Goal: Task Accomplishment & Management: Complete application form

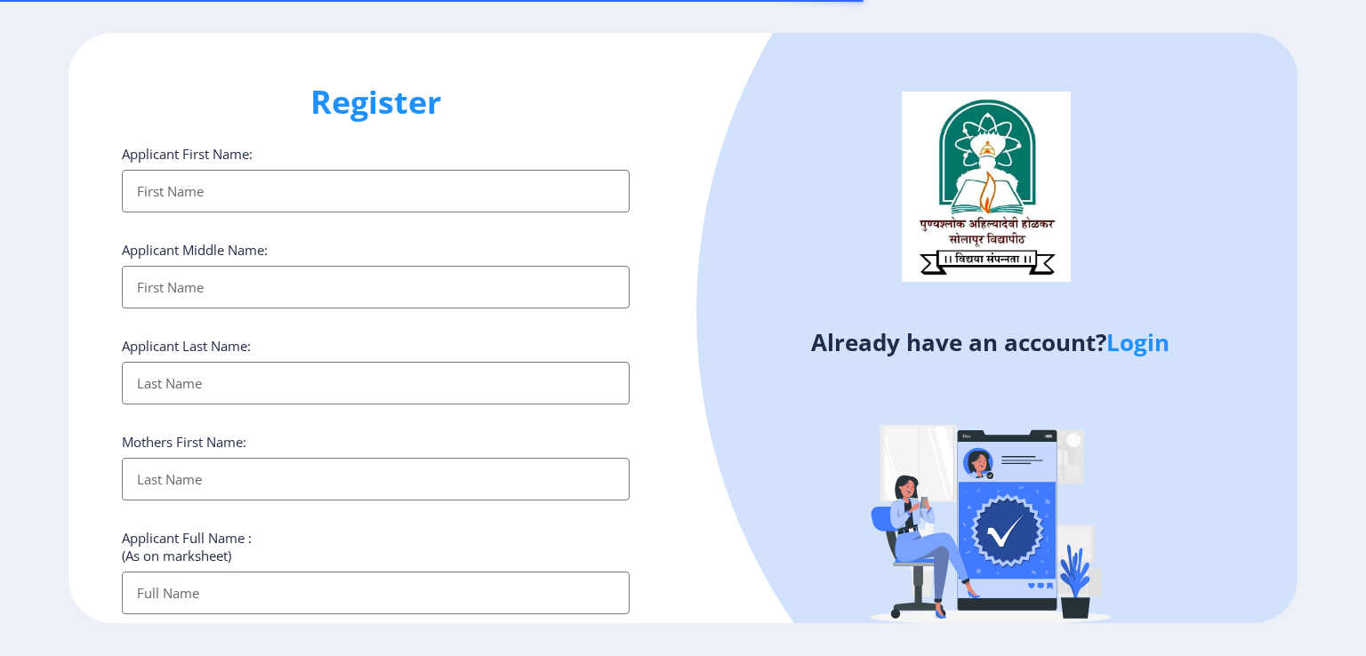
select select
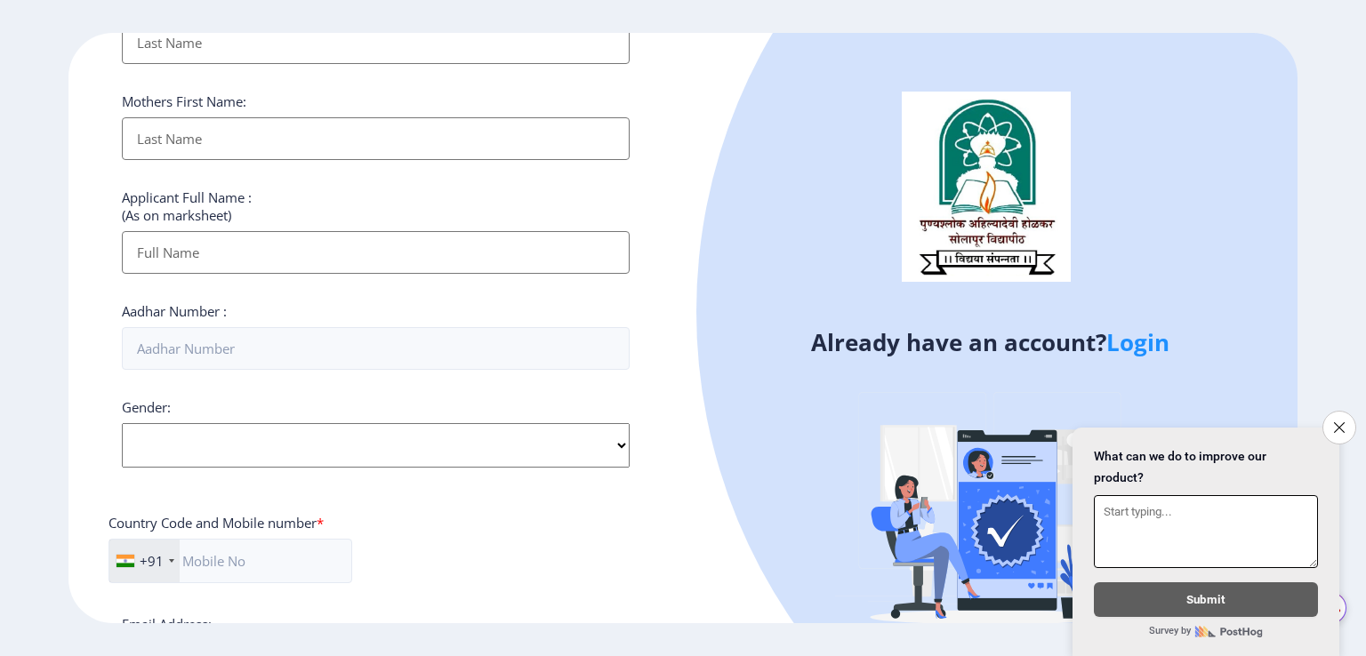
scroll to position [645, 0]
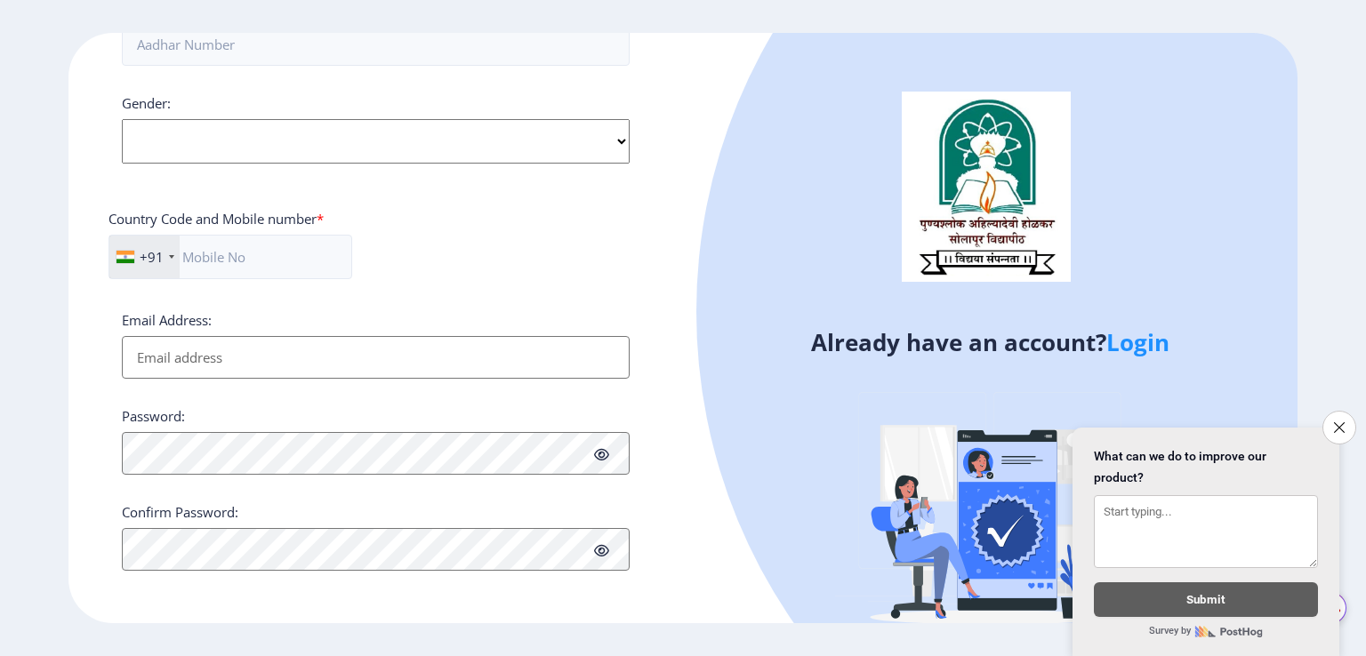
click at [1126, 350] on link "Login" at bounding box center [1138, 342] width 63 height 32
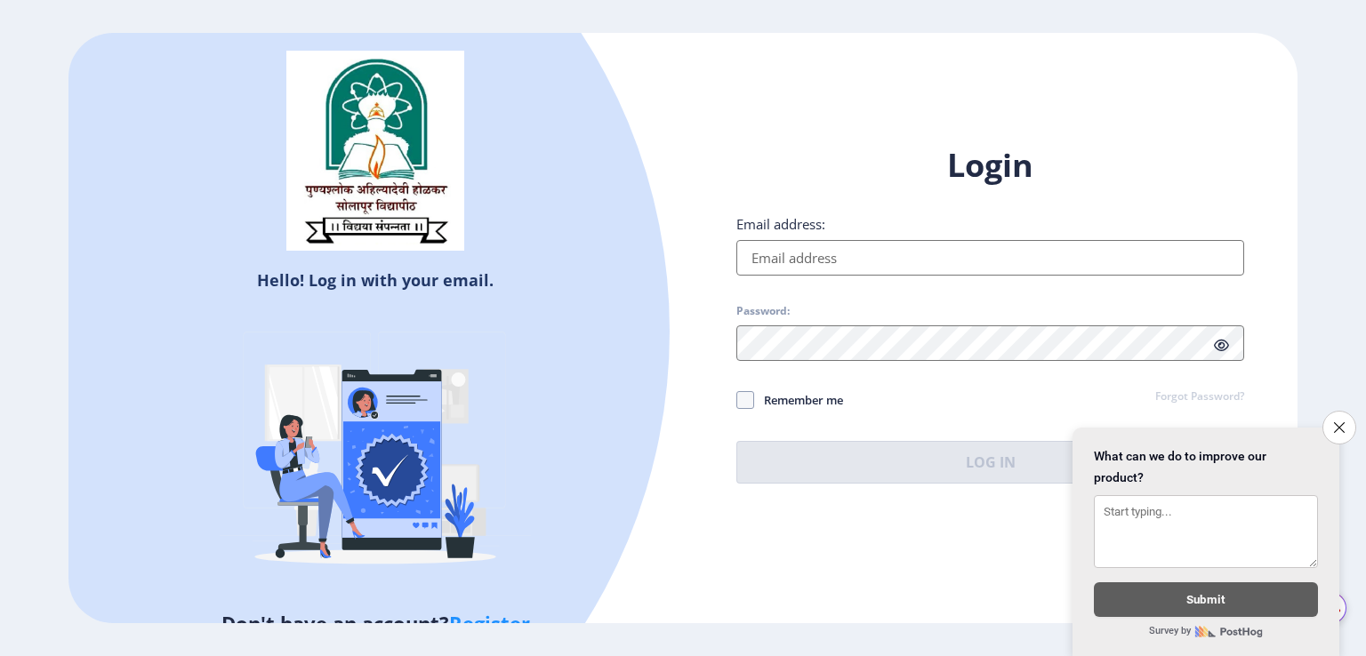
click at [922, 259] on input "Email address:" at bounding box center [990, 258] width 508 height 36
type input "[EMAIL_ADDRESS][DOMAIN_NAME]"
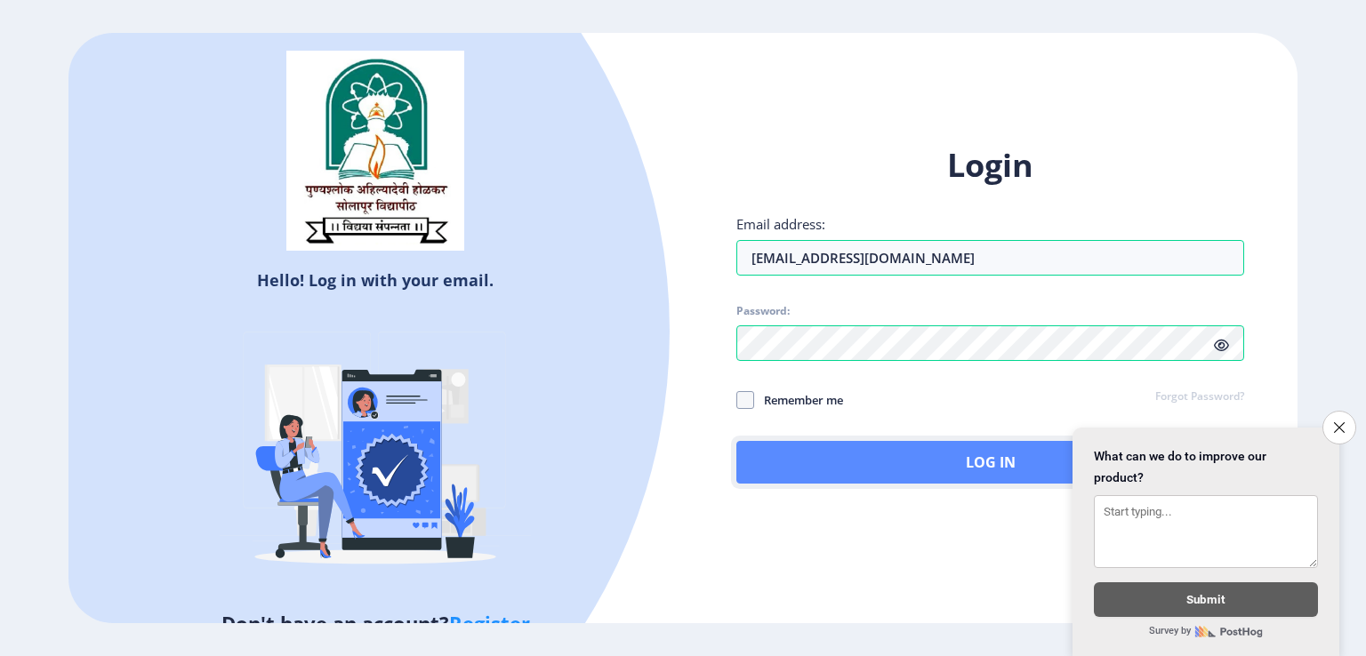
click at [846, 463] on button "Log In" at bounding box center [990, 462] width 508 height 43
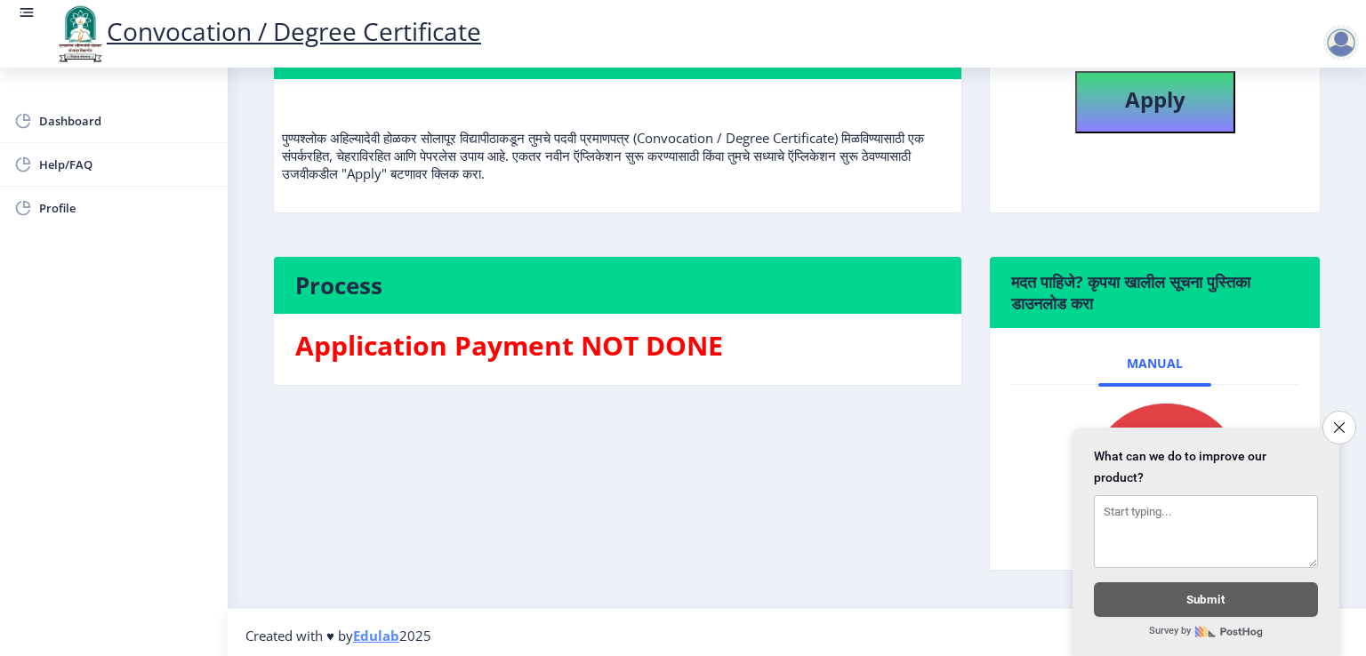
scroll to position [205, 0]
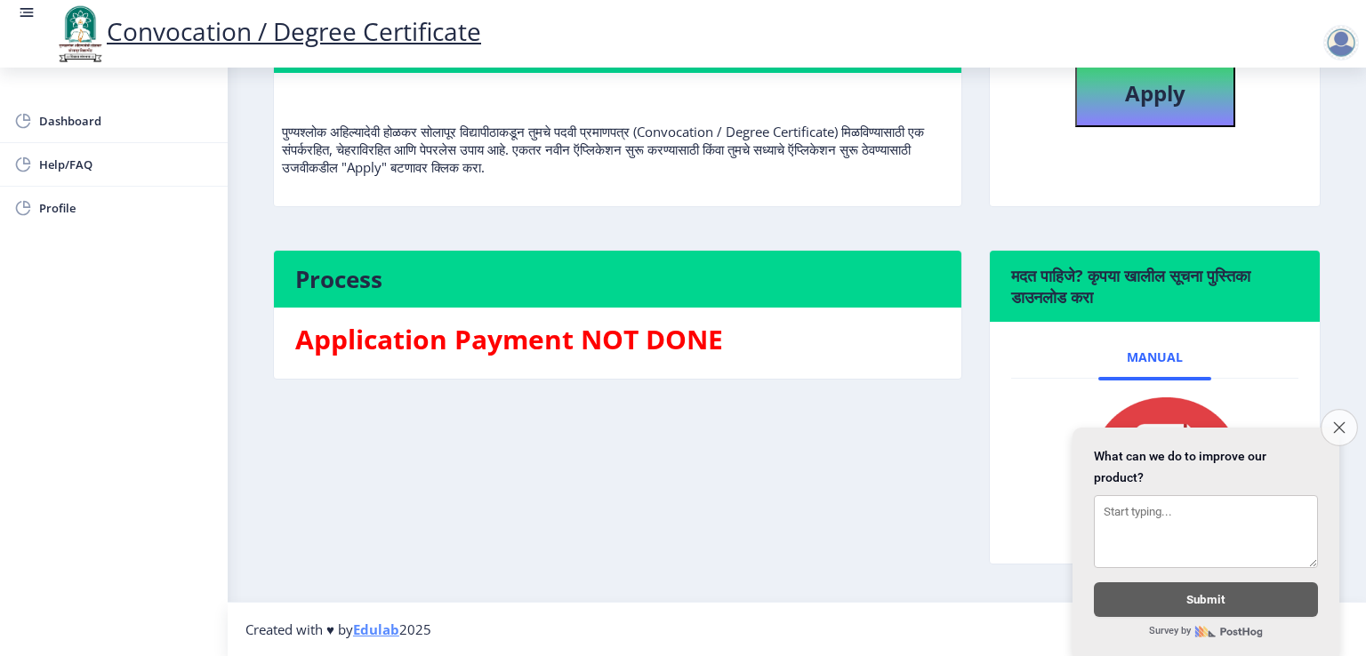
click at [1341, 422] on icon "Close survey" at bounding box center [1339, 428] width 12 height 12
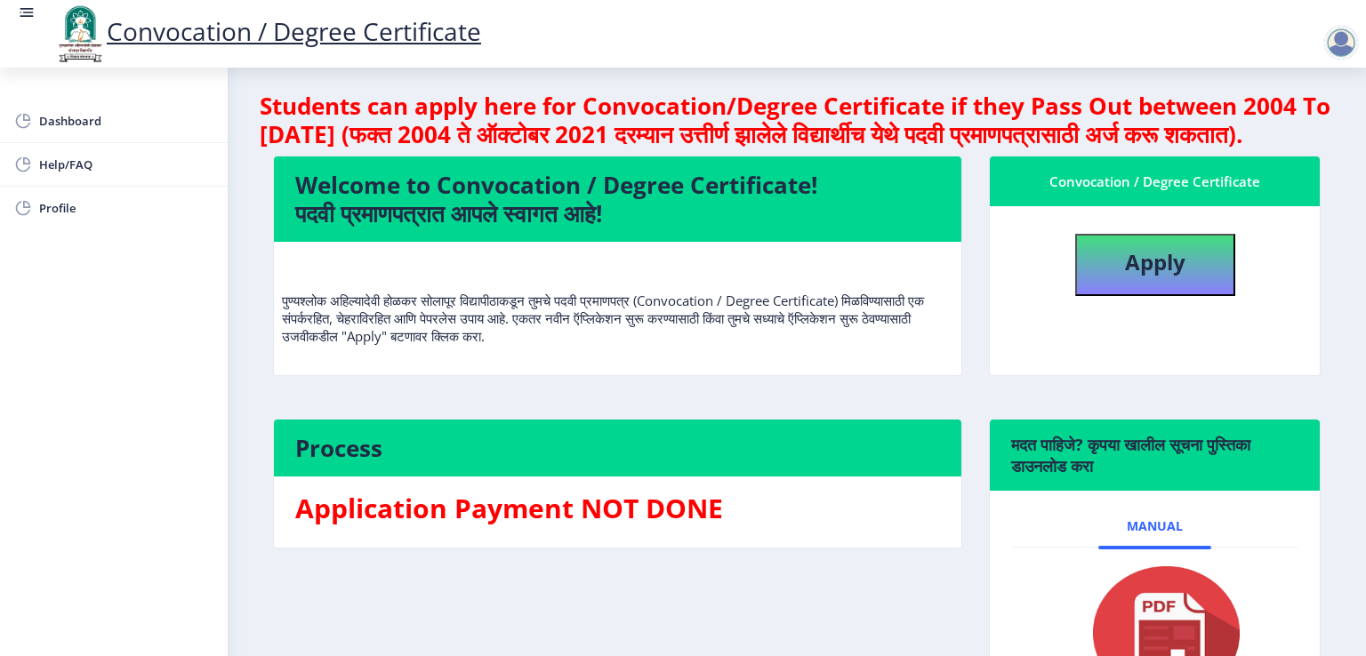
scroll to position [4, 0]
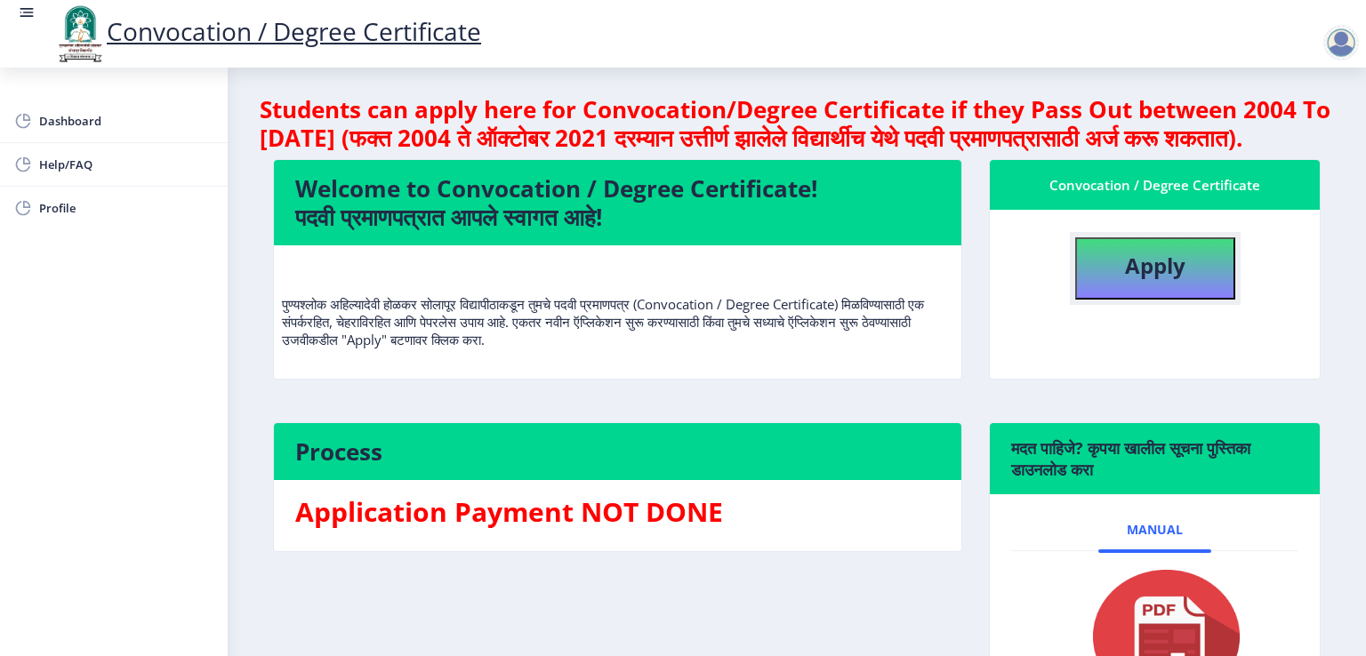
click at [1123, 300] on button "Apply" at bounding box center [1155, 268] width 160 height 62
select select
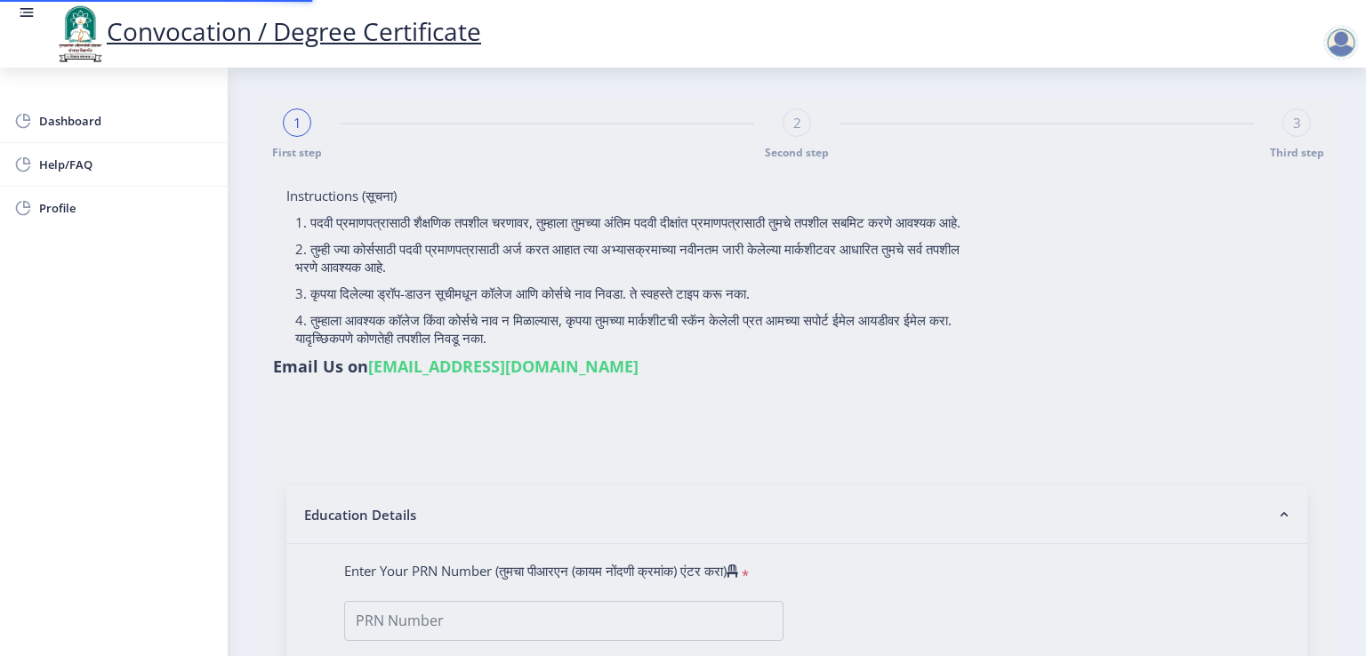
type input "[PERSON_NAME] [PERSON_NAME]"
type input "Nurjahan"
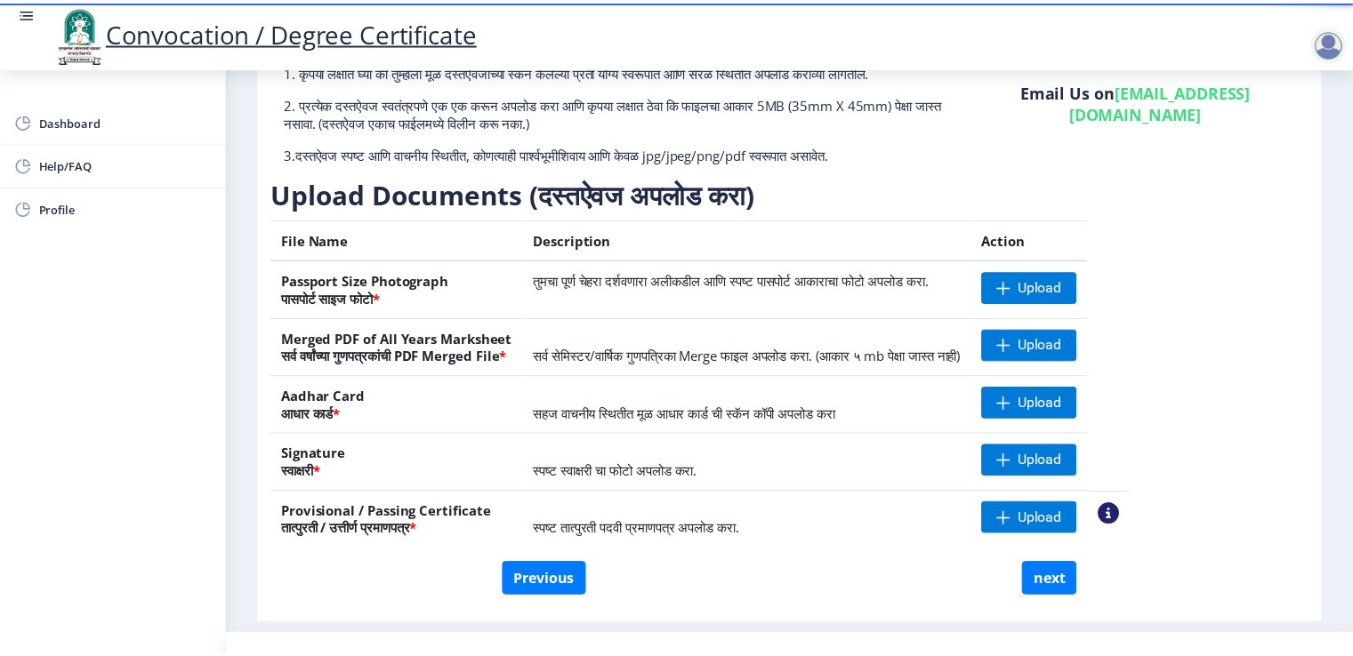
scroll to position [187, 0]
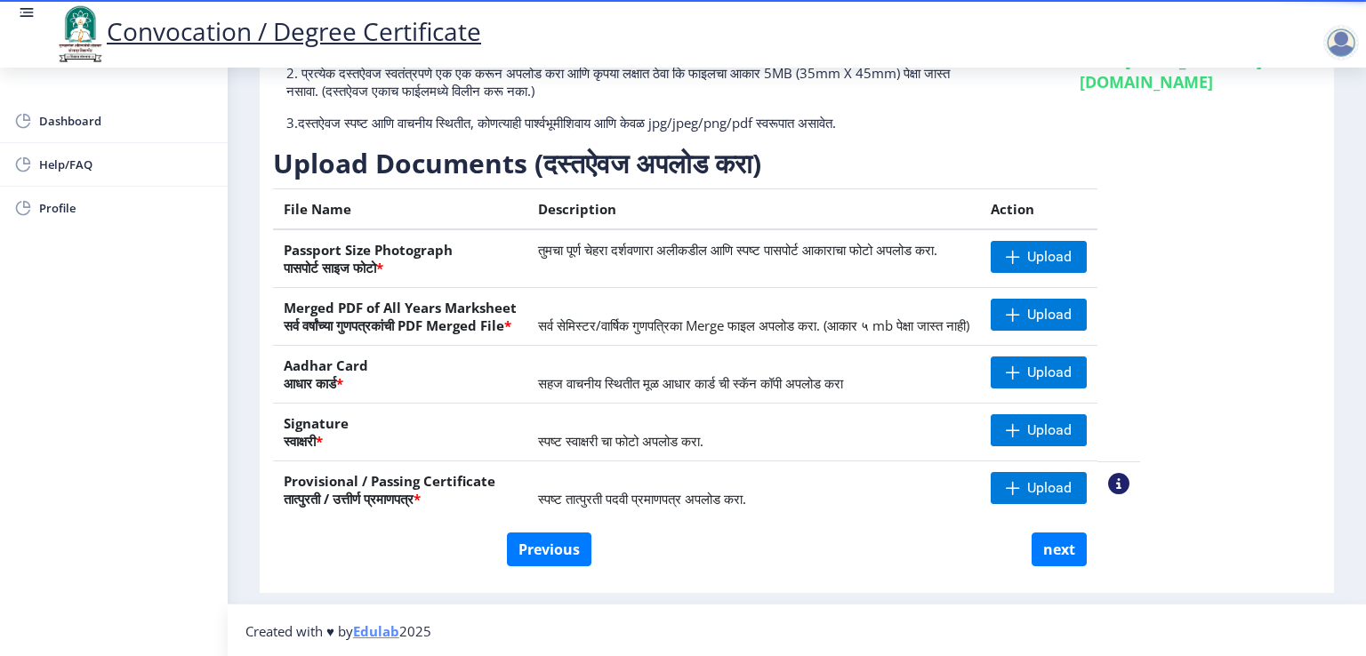
click at [1130, 487] on nb-action at bounding box center [1118, 483] width 21 height 21
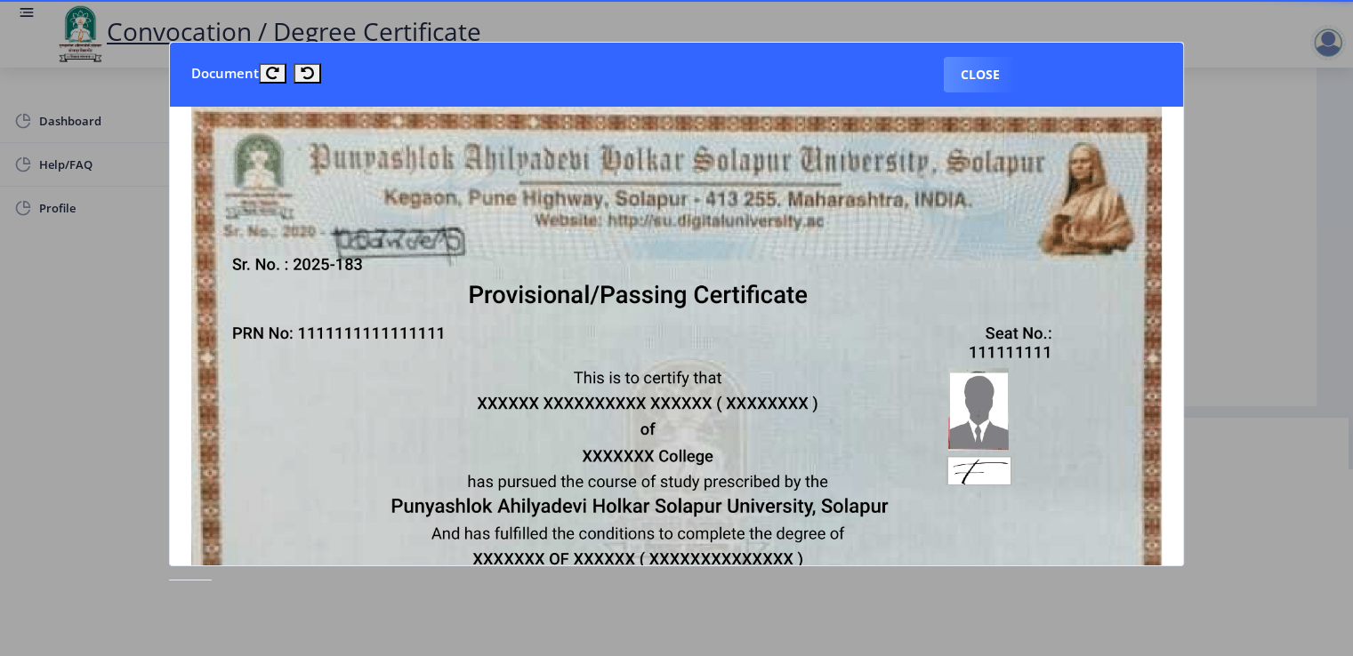
scroll to position [0, 0]
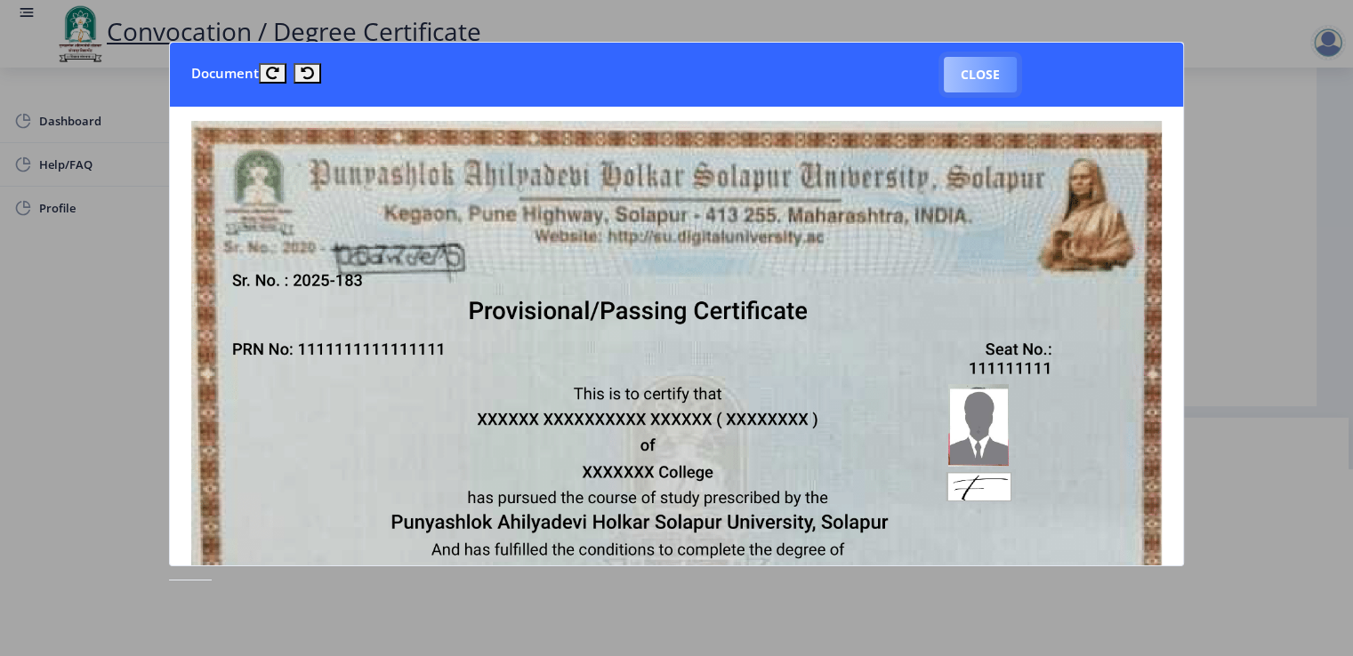
click at [977, 71] on button "Close" at bounding box center [980, 75] width 73 height 36
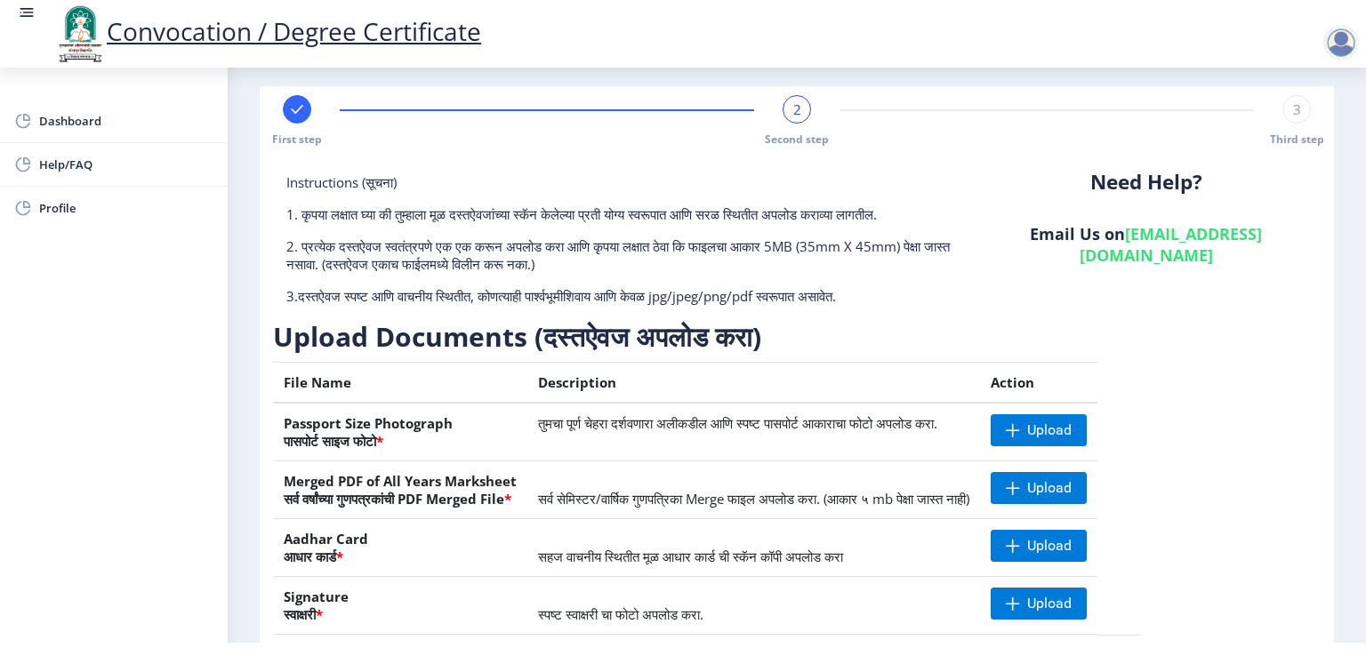
scroll to position [187, 0]
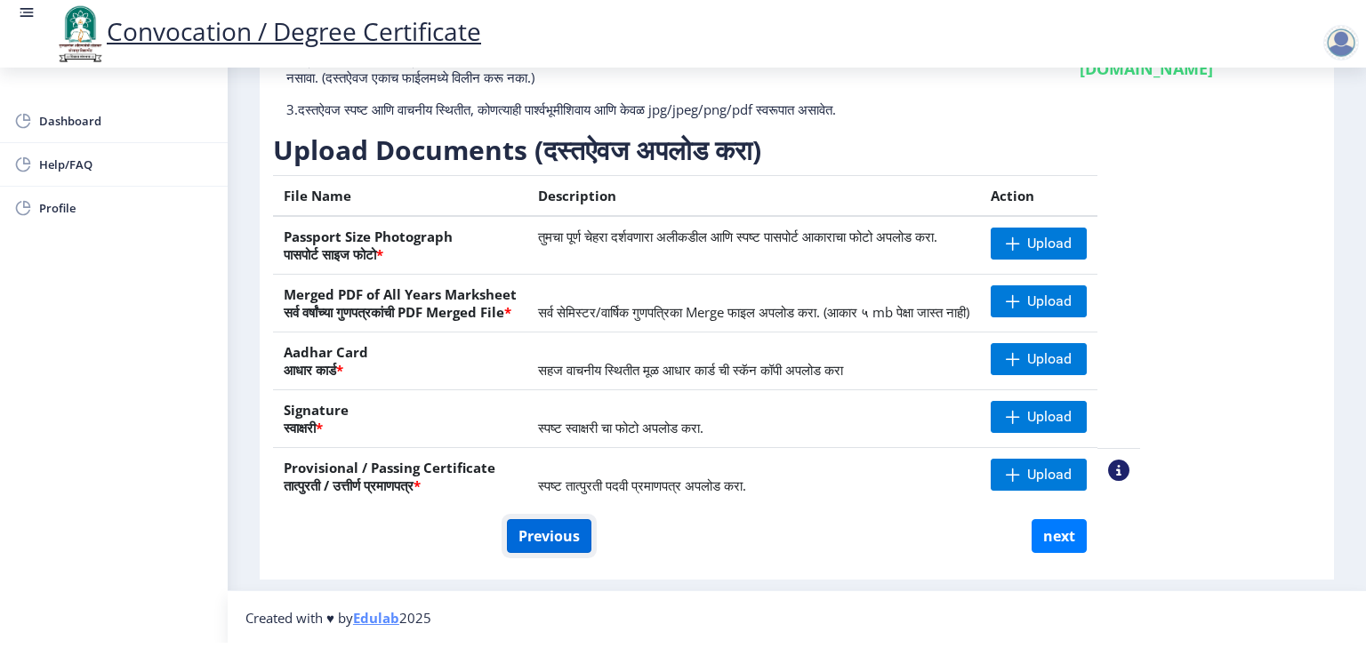
click at [524, 534] on button "Previous" at bounding box center [549, 536] width 85 height 34
select select "Regular"
select select "Mathematics"
select select "2012"
select select "October"
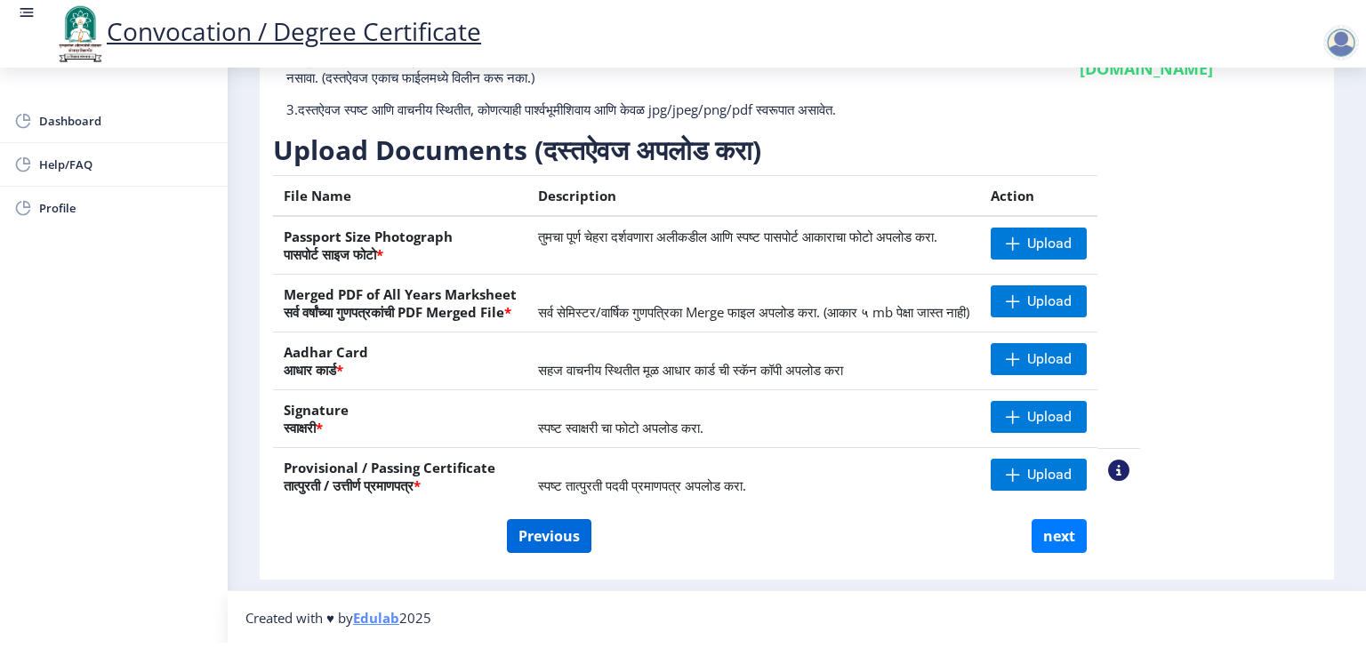
select select "FIRST CLASS"
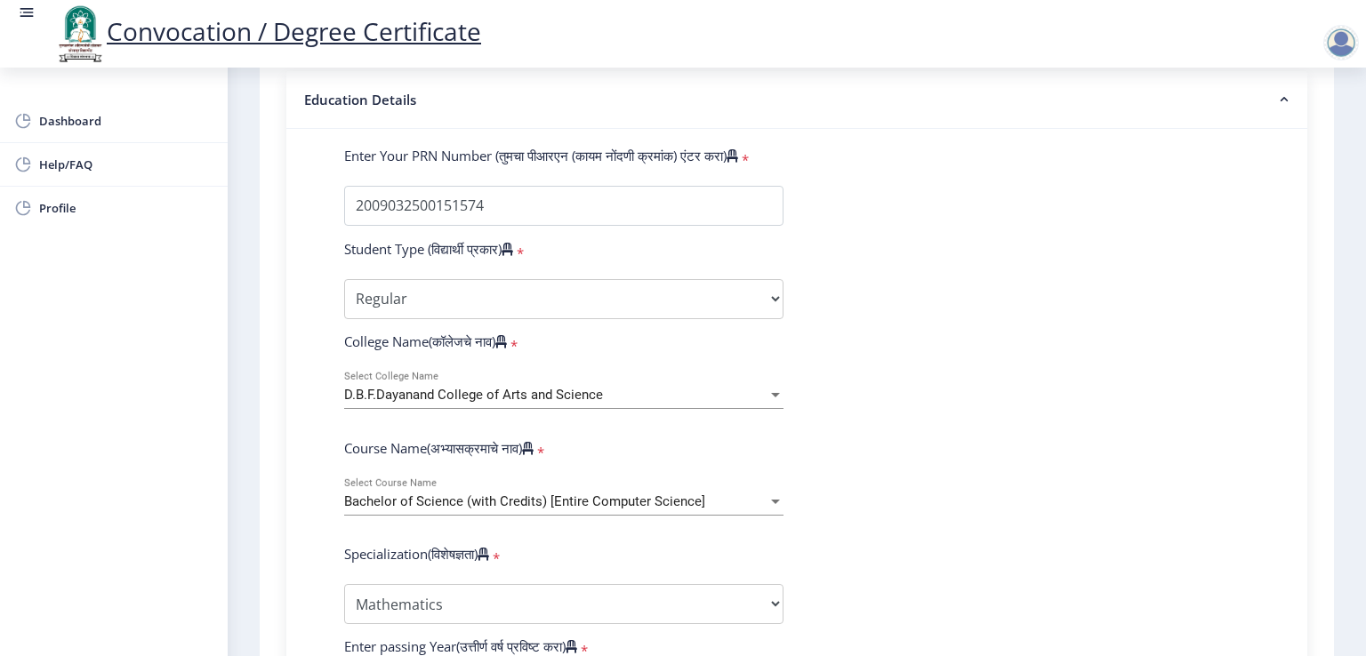
scroll to position [416, 0]
click at [655, 495] on span "Bachelor of Science (with Credits) [Entire Computer Science]" at bounding box center [524, 501] width 361 height 16
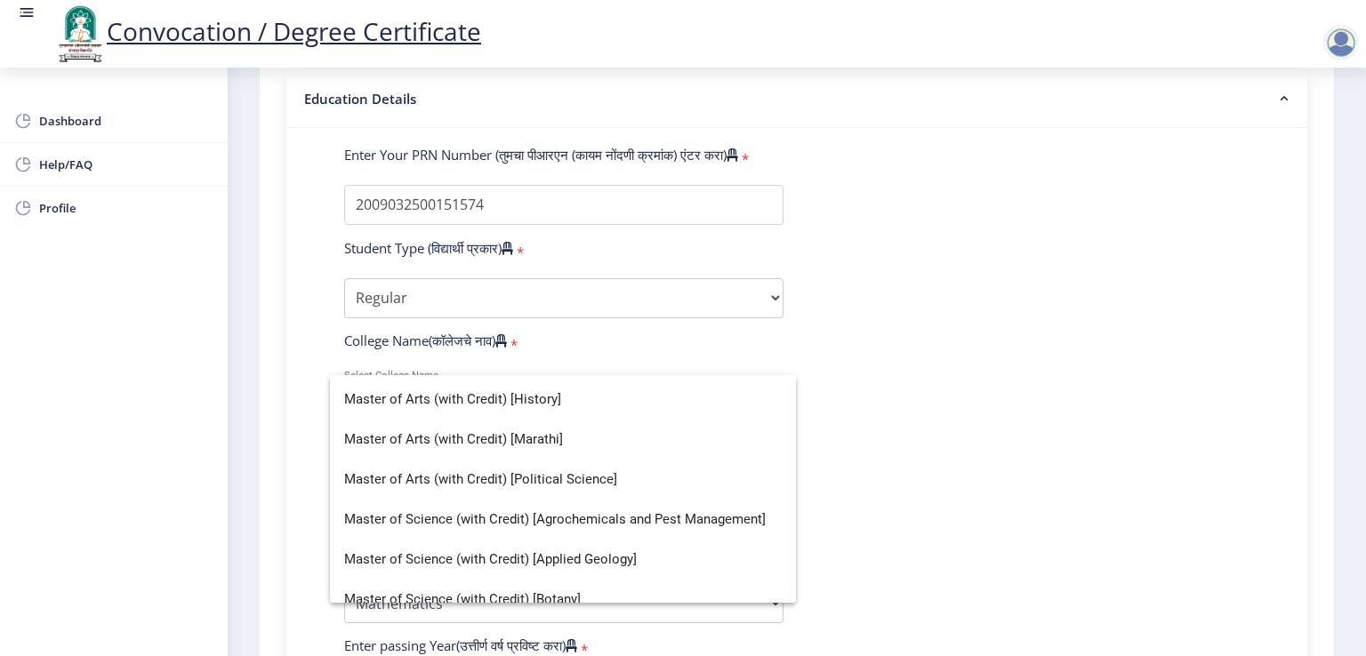
scroll to position [437, 0]
click at [527, 490] on span "Master of Arts (with Credit) [Political Science]" at bounding box center [563, 479] width 438 height 40
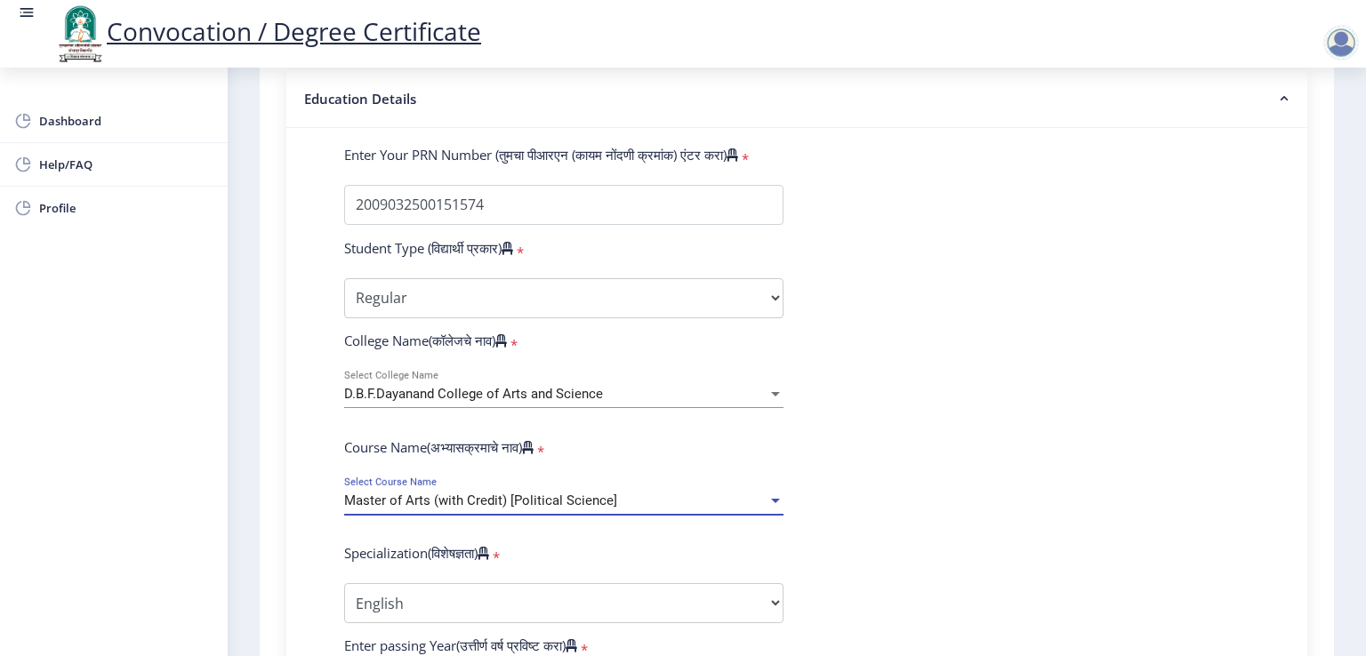
click at [489, 493] on span "Master of Arts (with Credit) [Political Science]" at bounding box center [480, 501] width 273 height 16
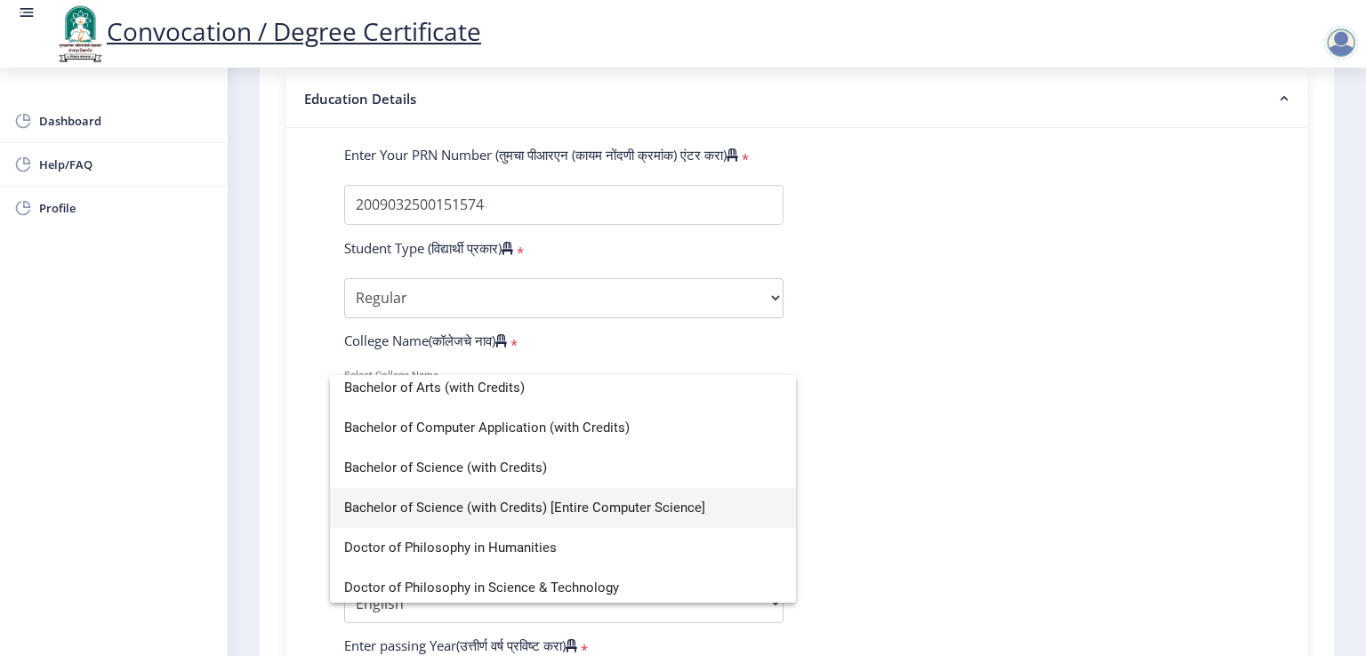
scroll to position [46, 0]
drag, startPoint x: 462, startPoint y: 541, endPoint x: 873, endPoint y: 525, distance: 411.3
click at [873, 525] on div at bounding box center [683, 328] width 1366 height 656
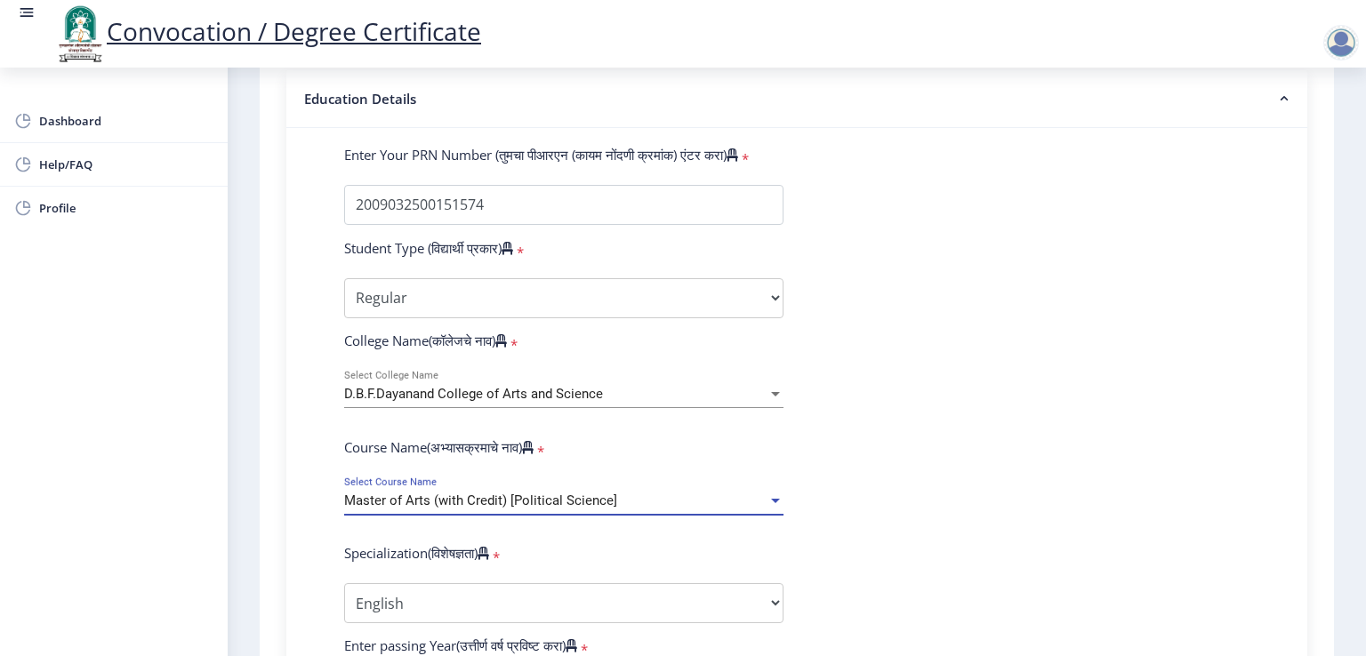
click at [441, 495] on span "Master of Arts (with Credit) [Political Science]" at bounding box center [480, 501] width 273 height 16
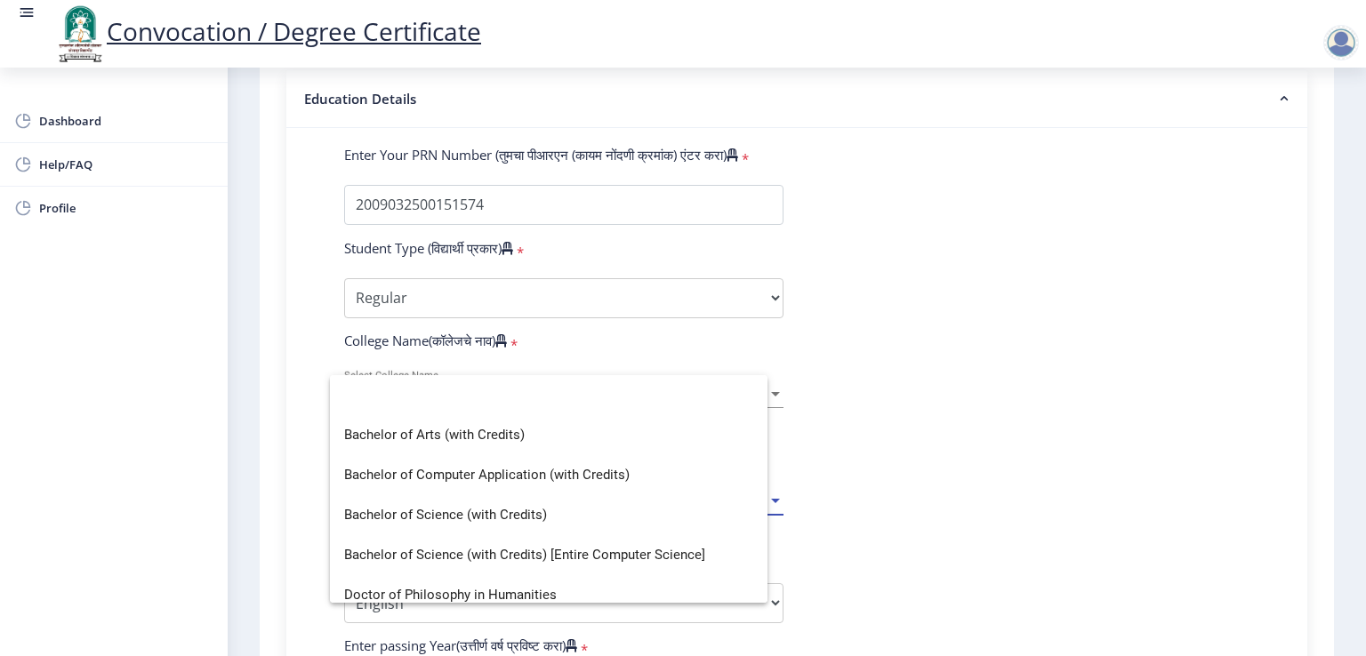
scroll to position [0, 0]
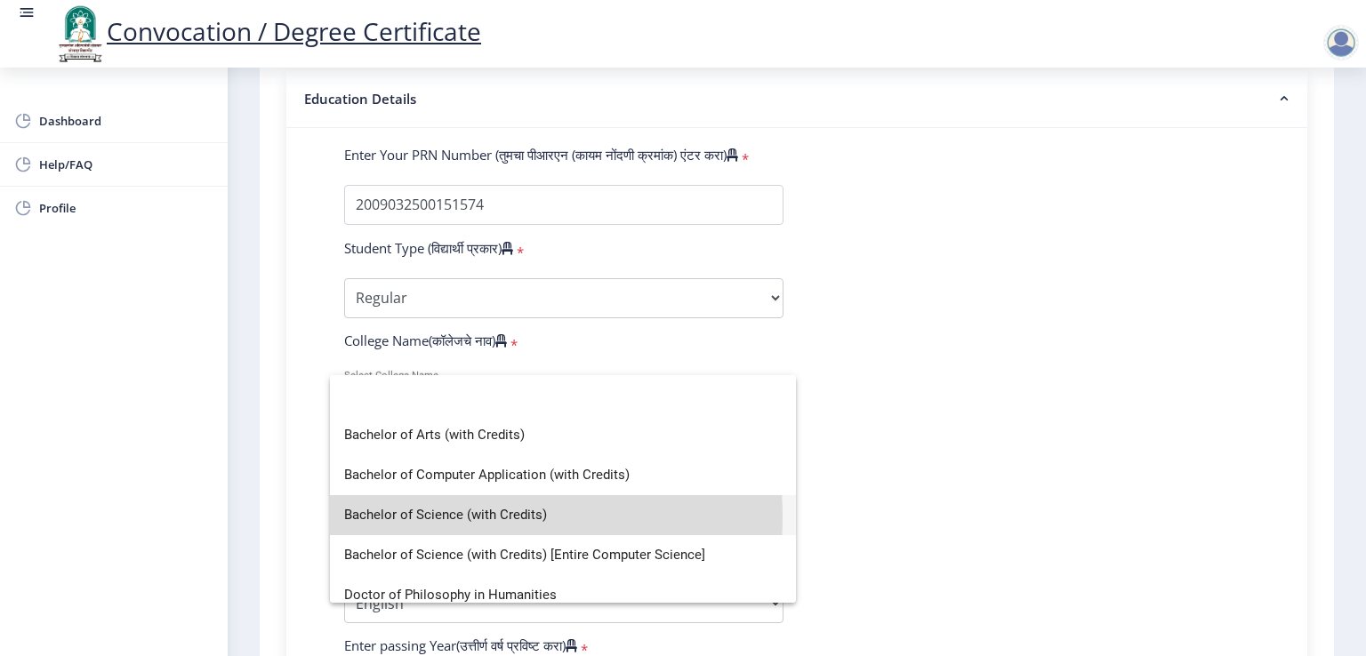
click at [438, 517] on span "Bachelor of Science (with Credits)" at bounding box center [563, 515] width 438 height 40
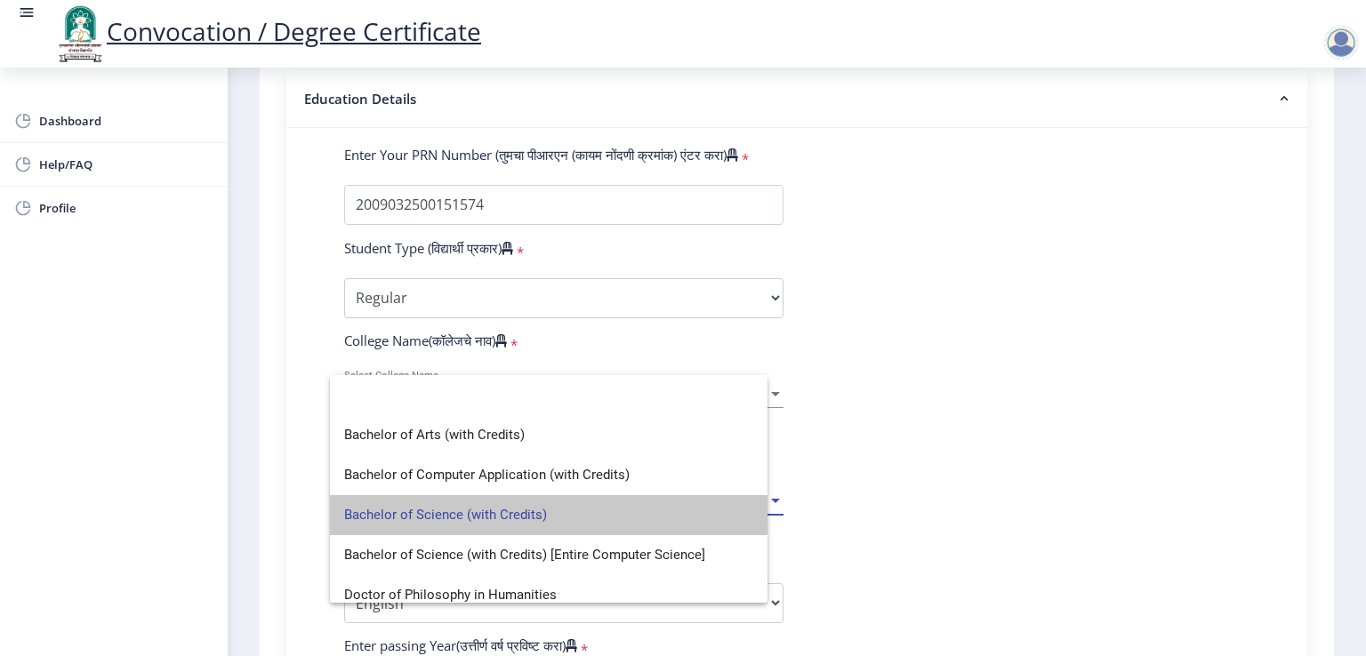
select select "Mathematics"
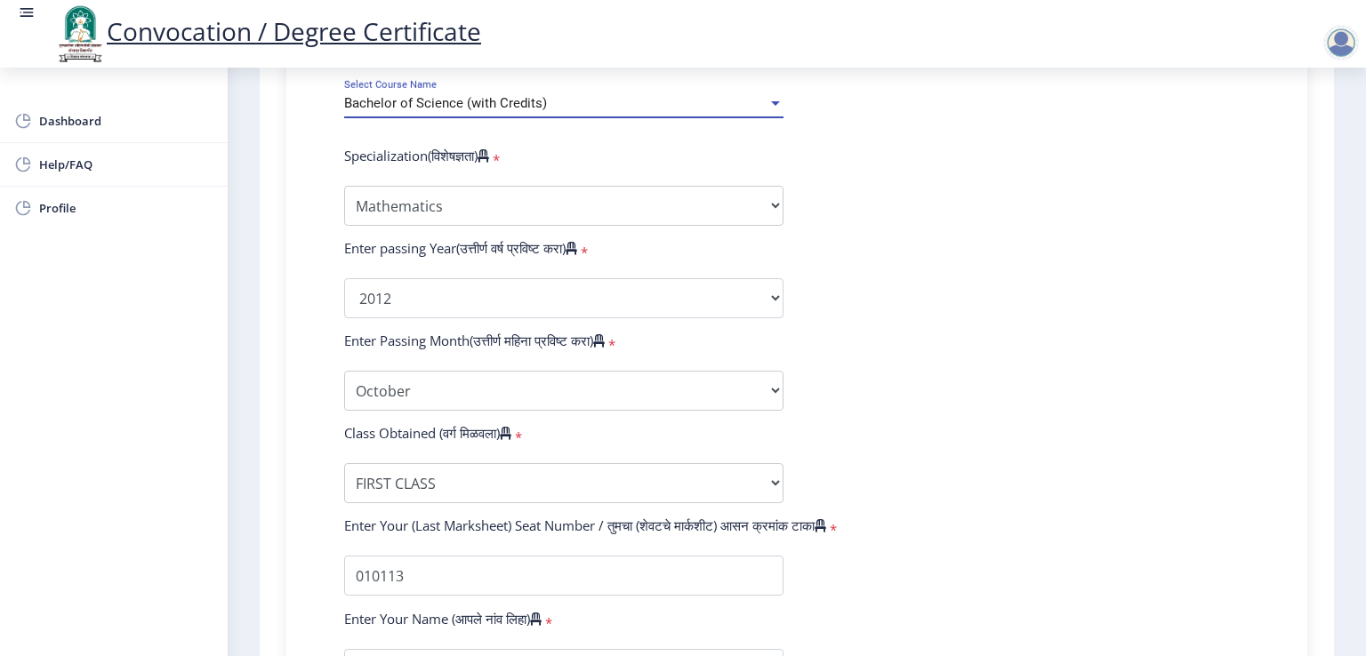
scroll to position [814, 0]
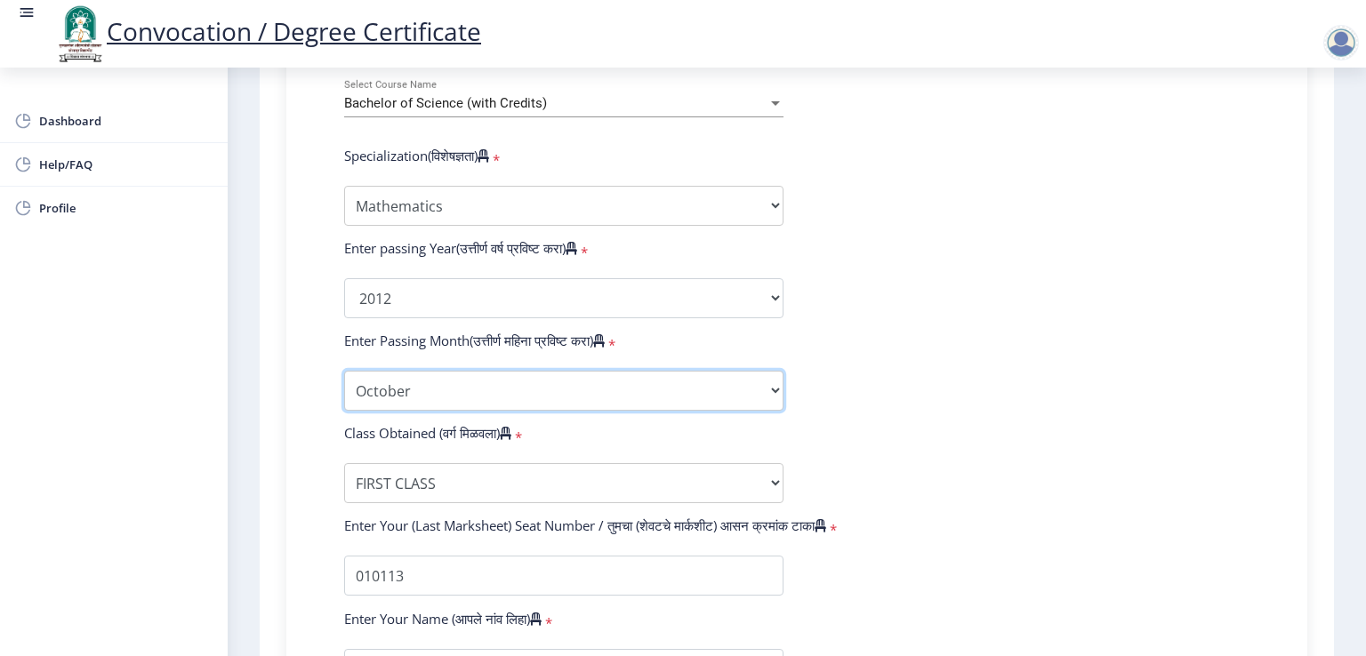
click at [469, 373] on select "Enter Passing Month March April May October November December" at bounding box center [563, 391] width 439 height 40
select select "March"
click at [344, 371] on select "Enter Passing Month March April May October November December" at bounding box center [563, 391] width 439 height 40
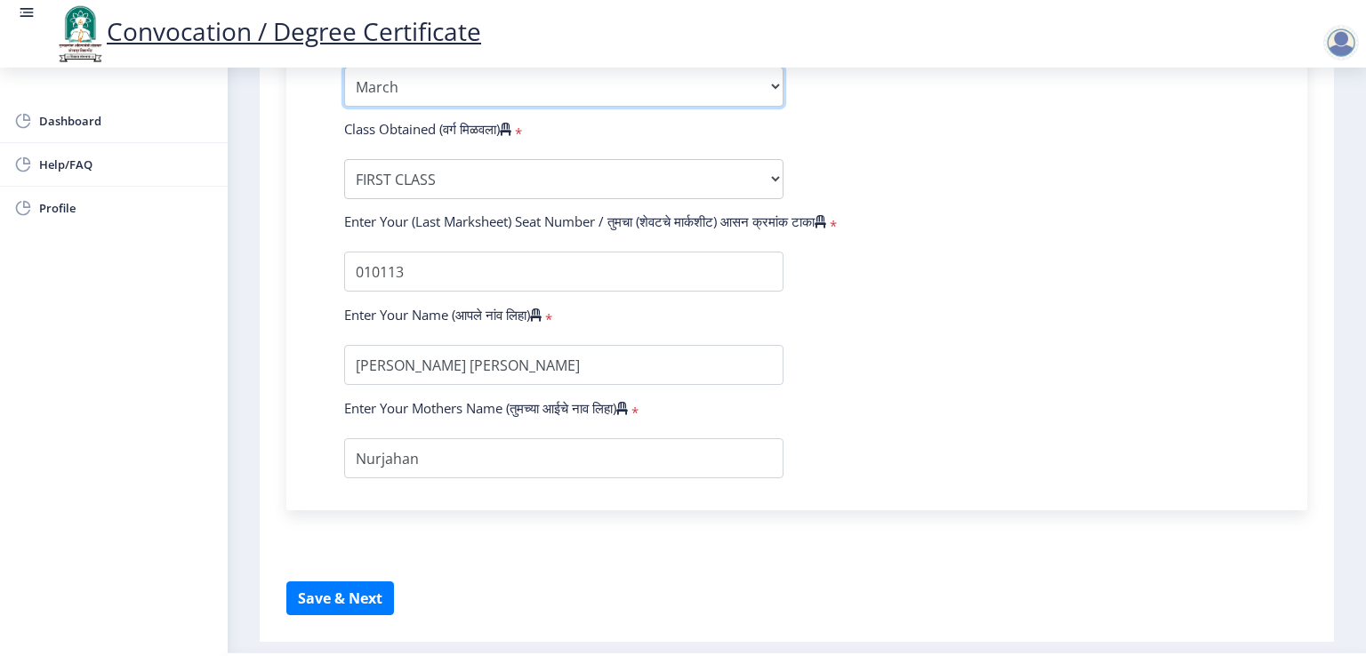
scroll to position [1157, 0]
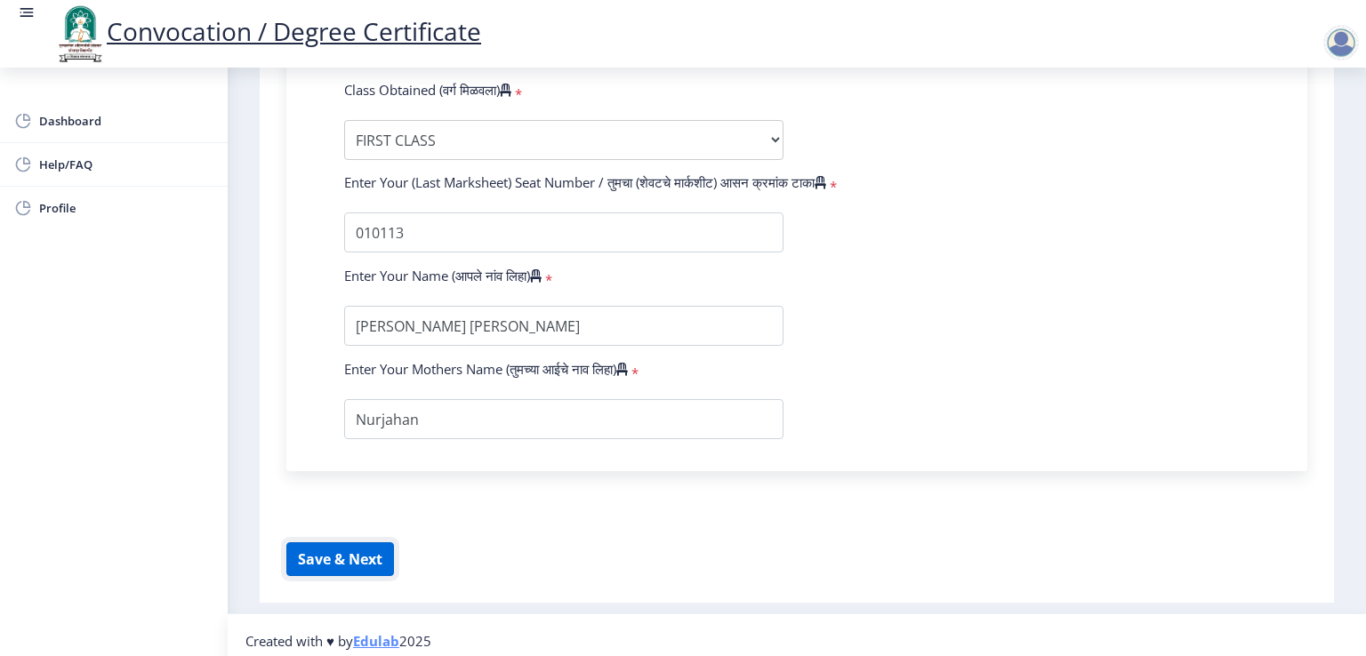
click at [366, 544] on button "Save & Next" at bounding box center [340, 560] width 108 height 34
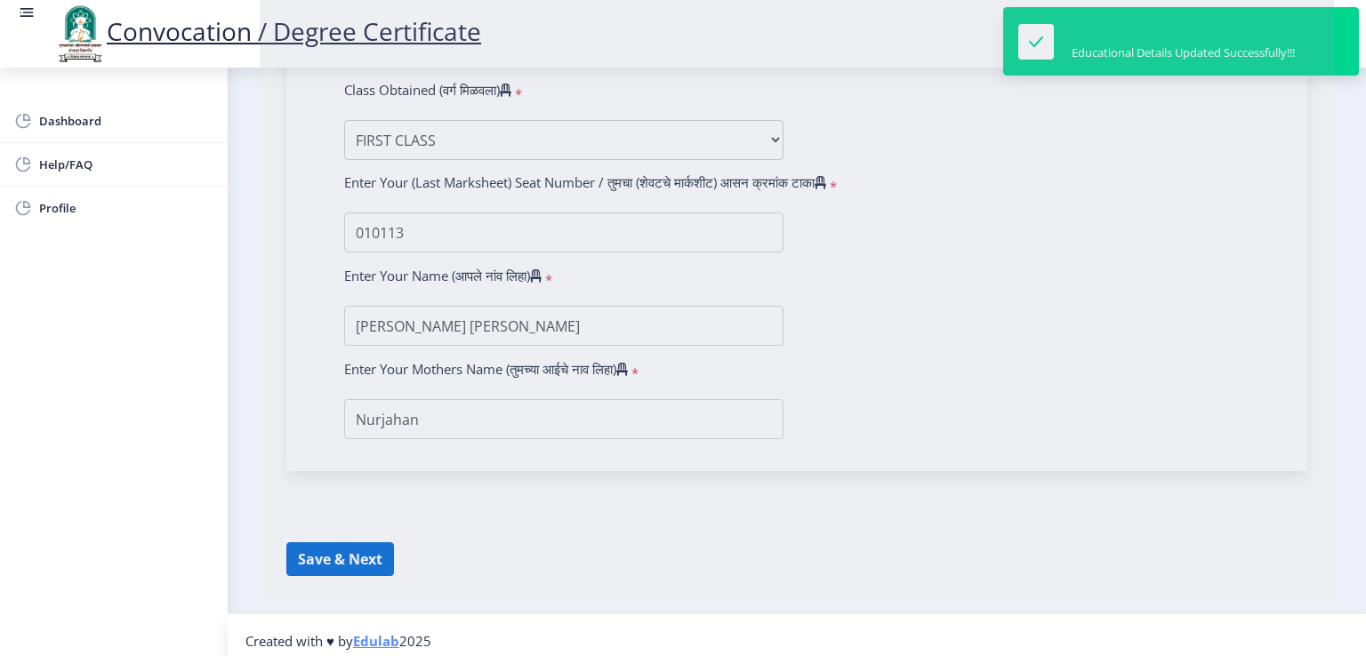
select select
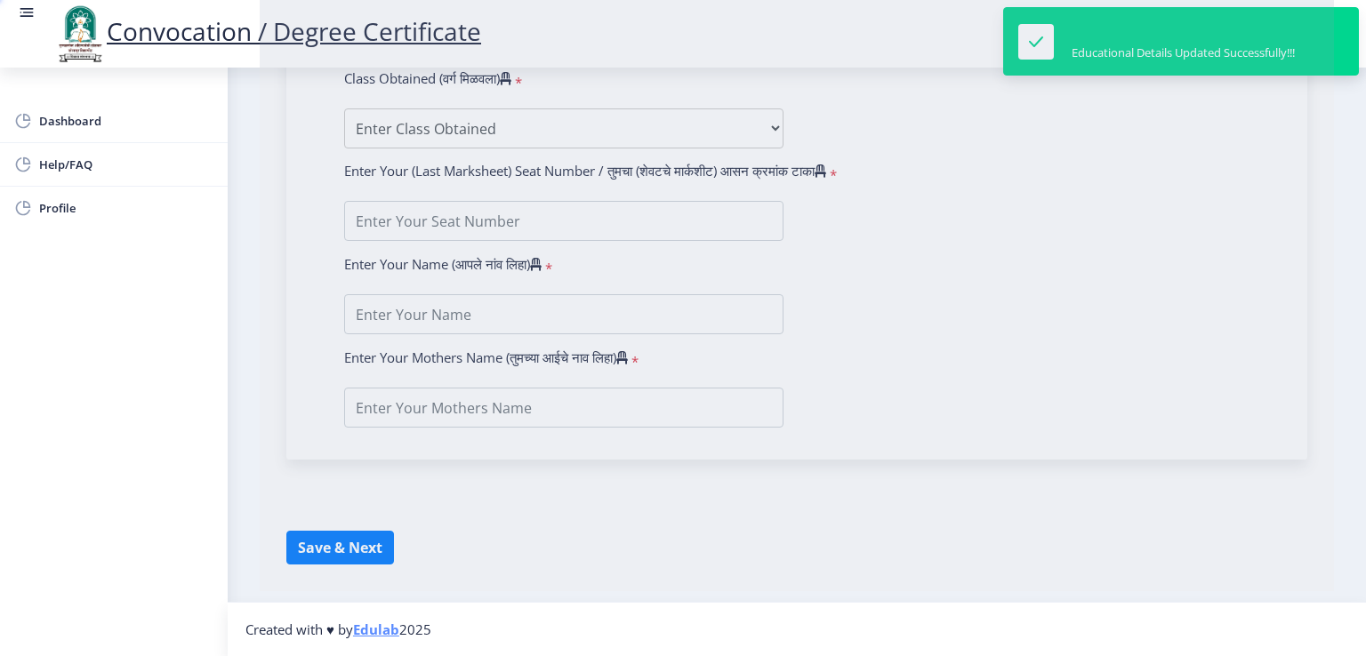
type input "[PERSON_NAME] [PERSON_NAME]"
type input "Nurjahan"
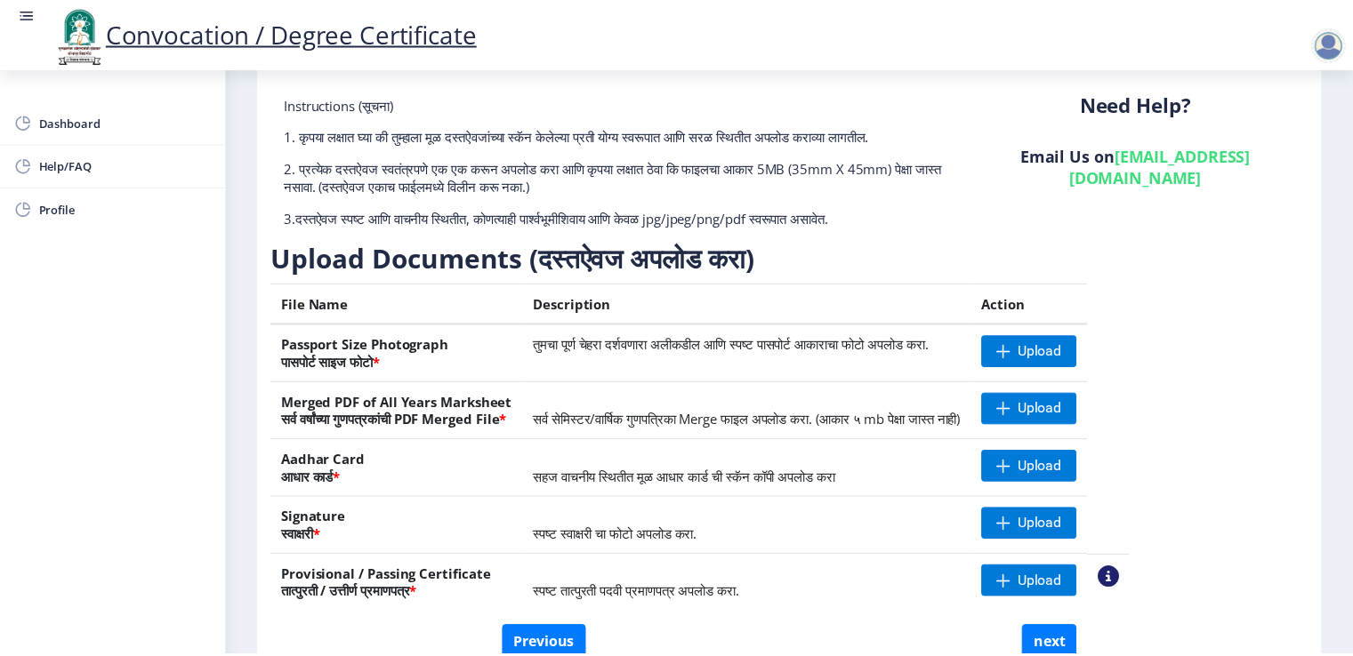
scroll to position [92, 0]
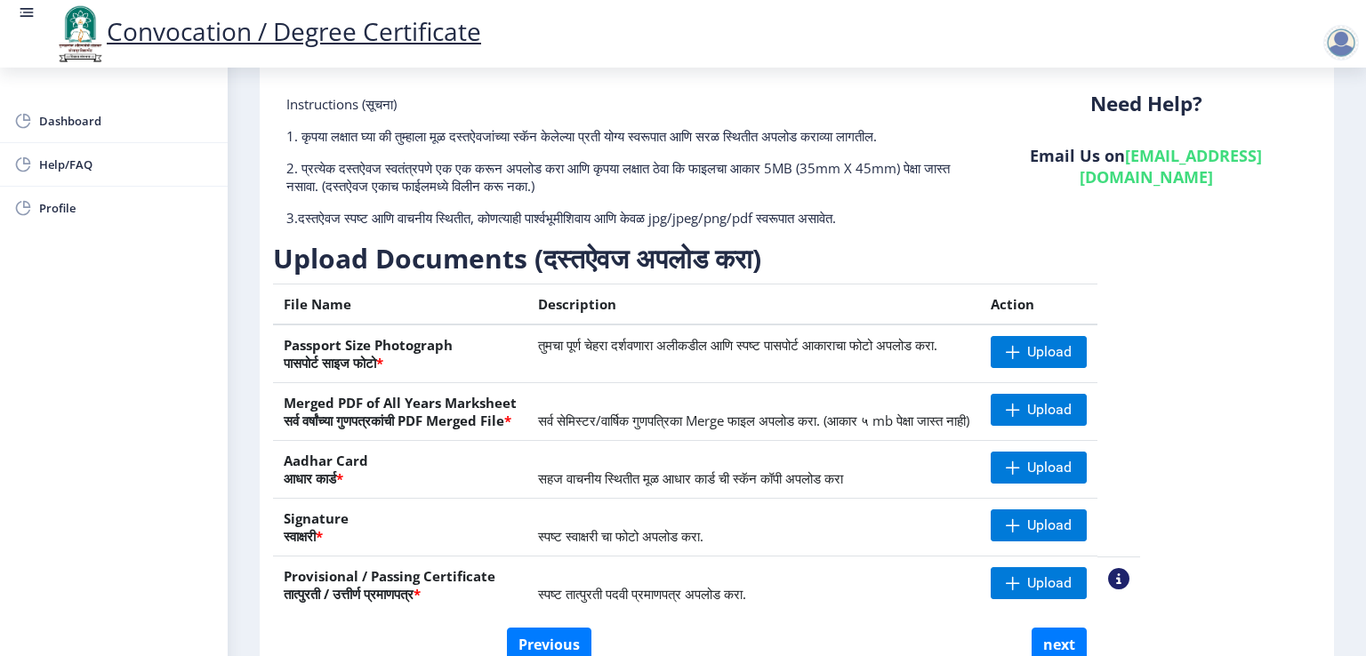
click at [1130, 577] on nb-action at bounding box center [1118, 578] width 21 height 21
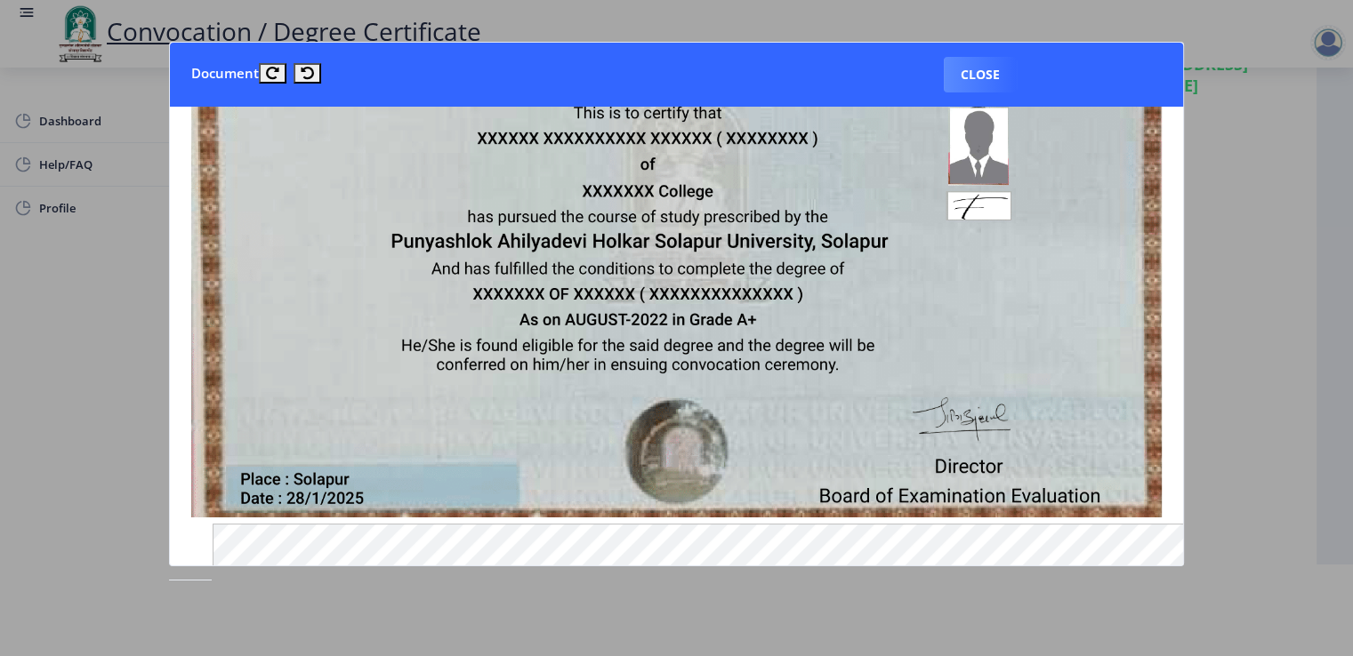
scroll to position [0, 0]
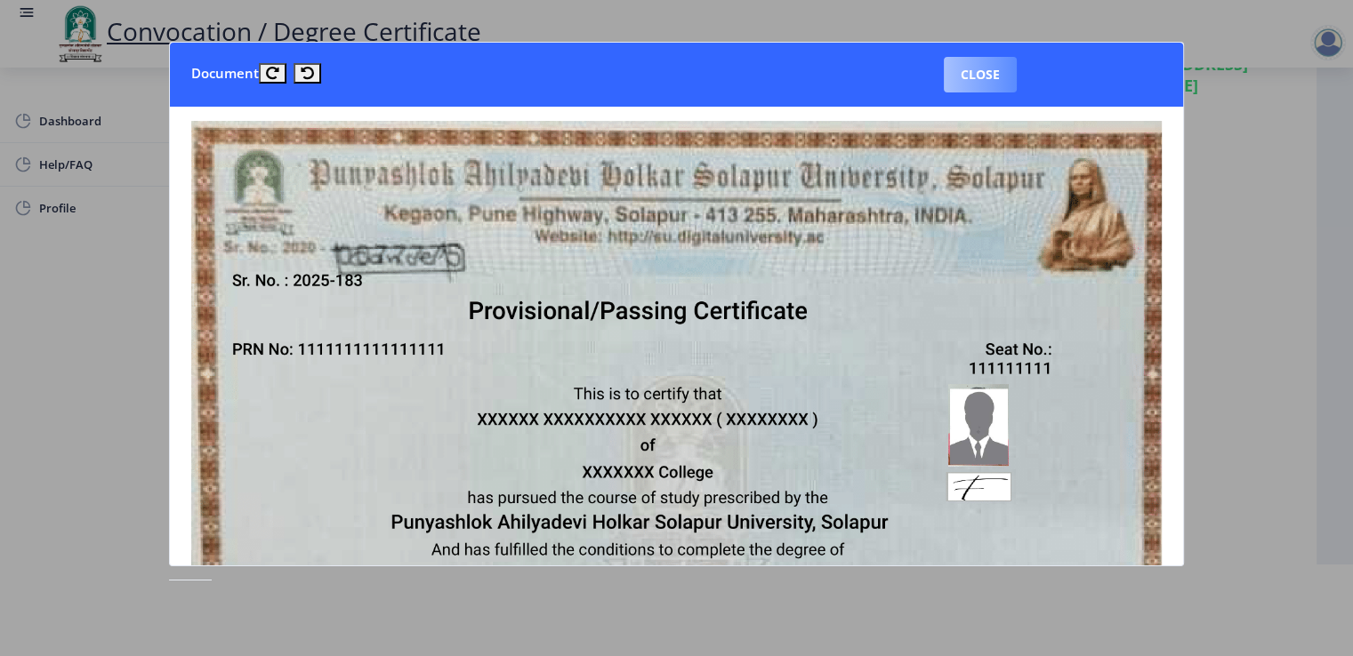
click at [983, 83] on button "Close" at bounding box center [980, 75] width 73 height 36
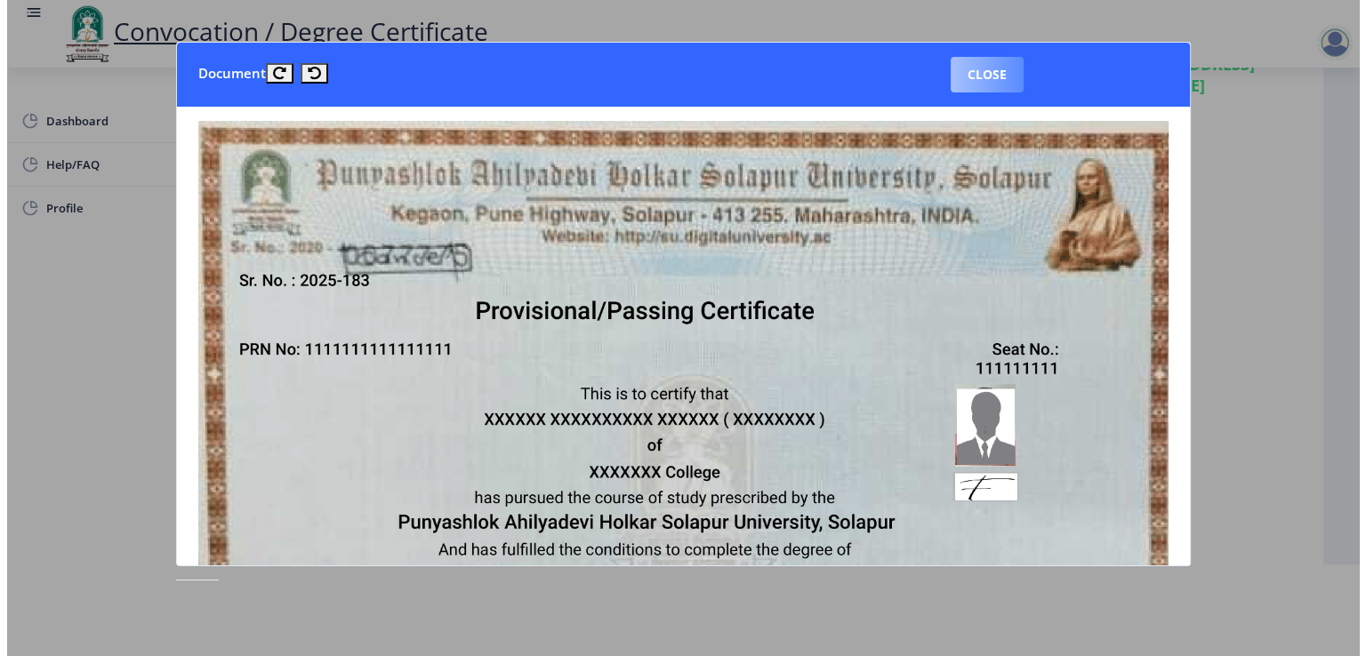
scroll to position [13, 0]
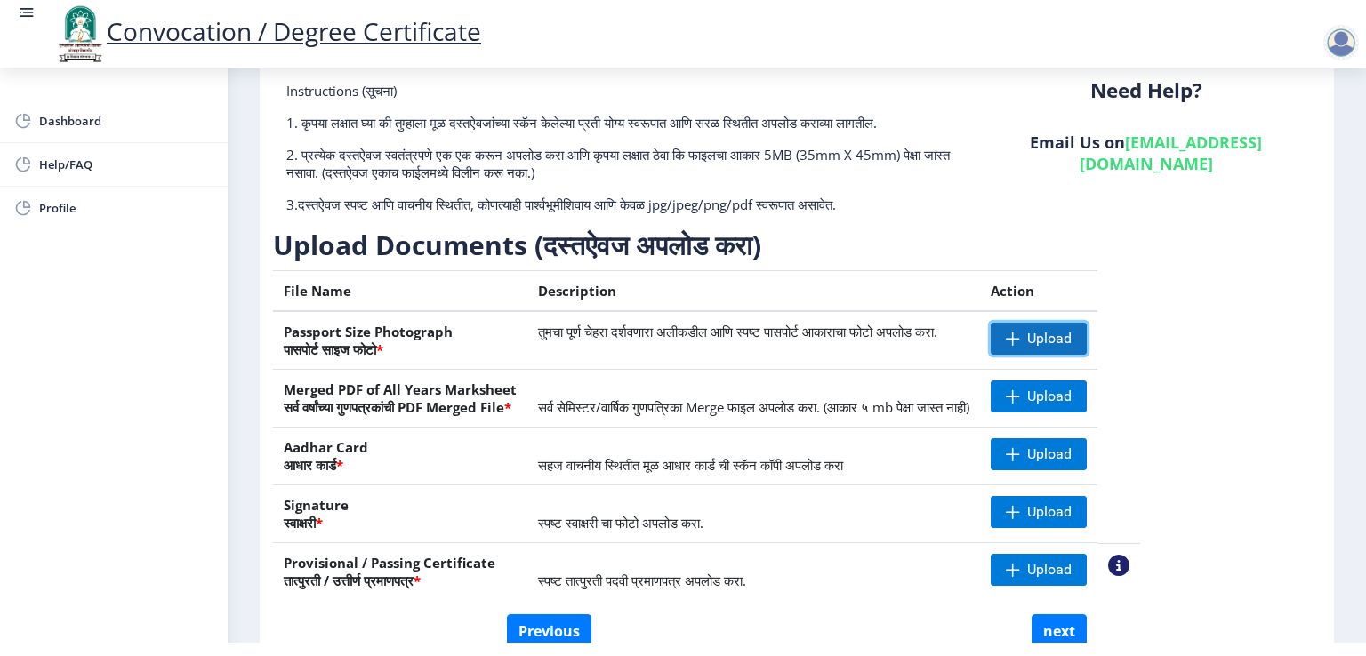
click at [1064, 335] on span "Upload" at bounding box center [1039, 339] width 96 height 32
click at [1020, 341] on span at bounding box center [1013, 339] width 14 height 14
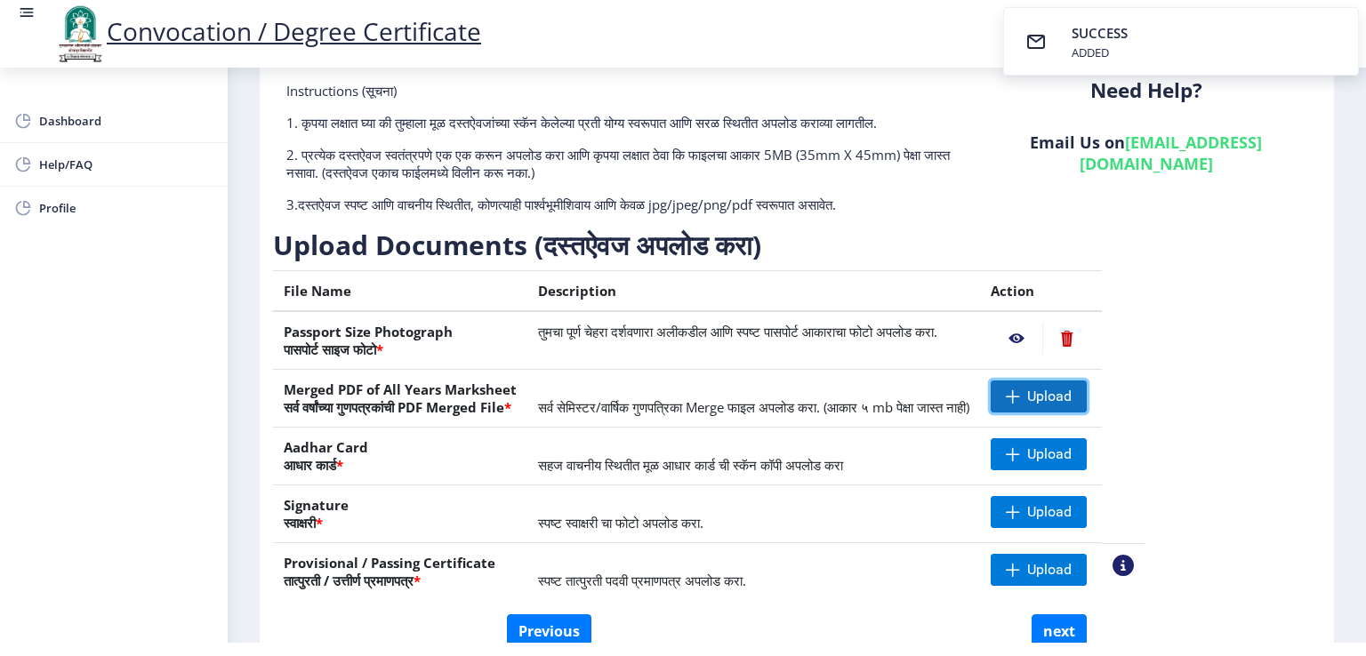
click at [1083, 390] on span "Upload" at bounding box center [1039, 397] width 96 height 32
click at [1072, 456] on span "Upload" at bounding box center [1049, 455] width 44 height 18
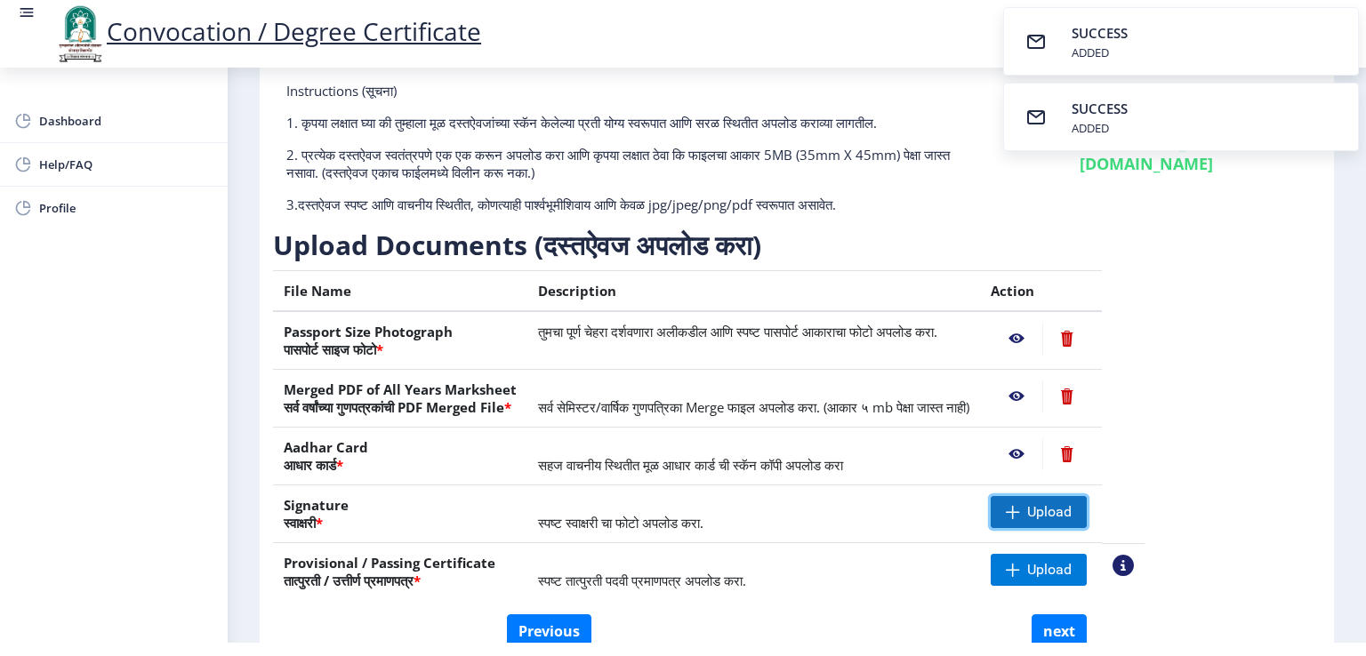
click at [1020, 517] on span at bounding box center [1013, 512] width 14 height 14
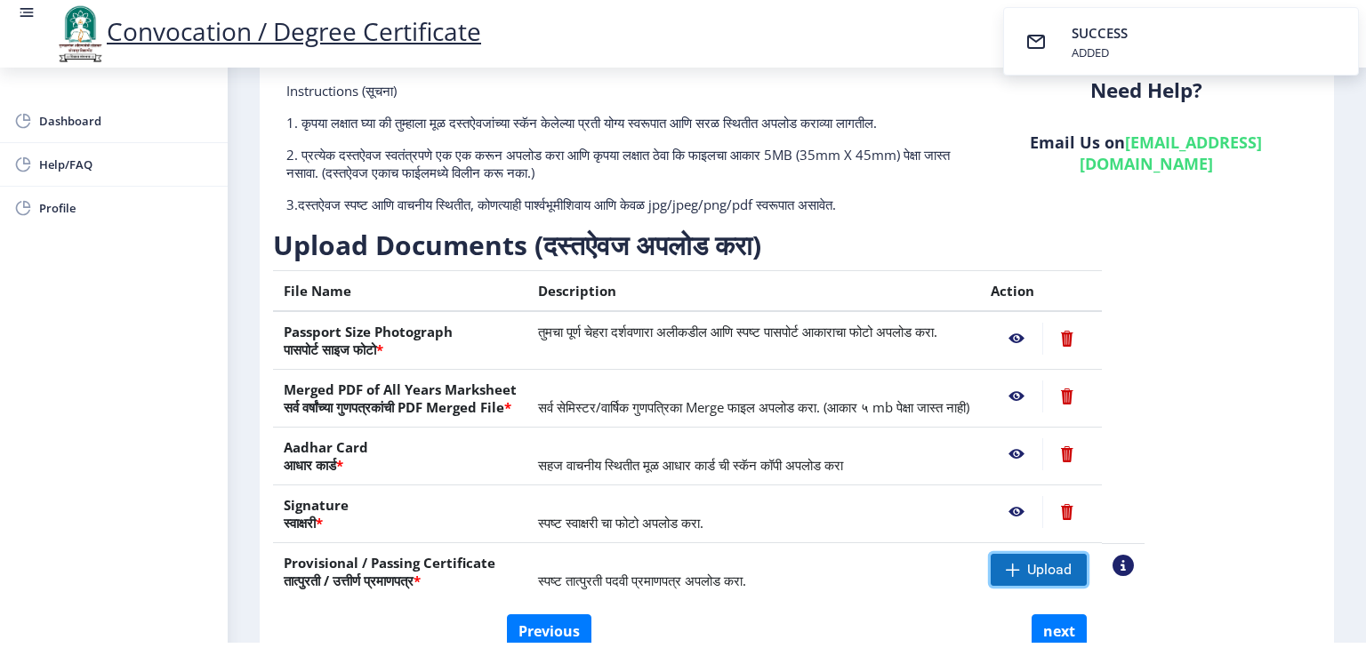
click at [1084, 563] on span "Upload" at bounding box center [1039, 570] width 96 height 32
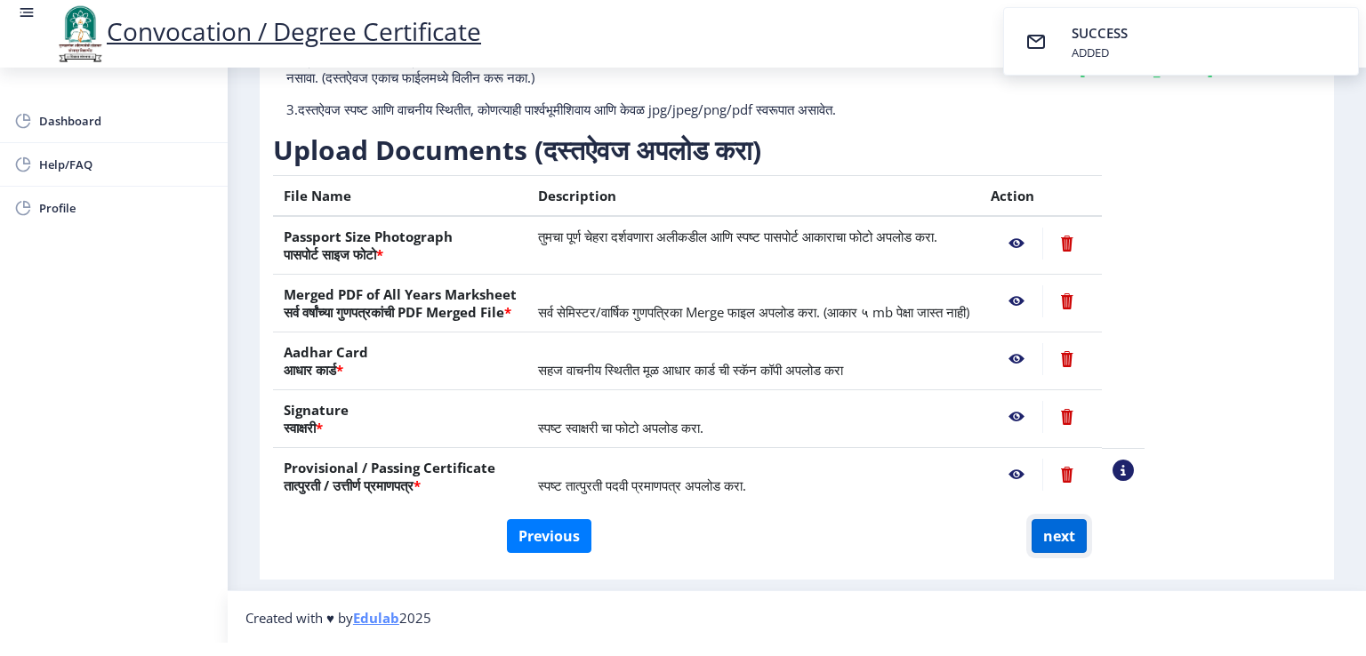
click at [1070, 538] on button "next" at bounding box center [1059, 536] width 55 height 34
select select
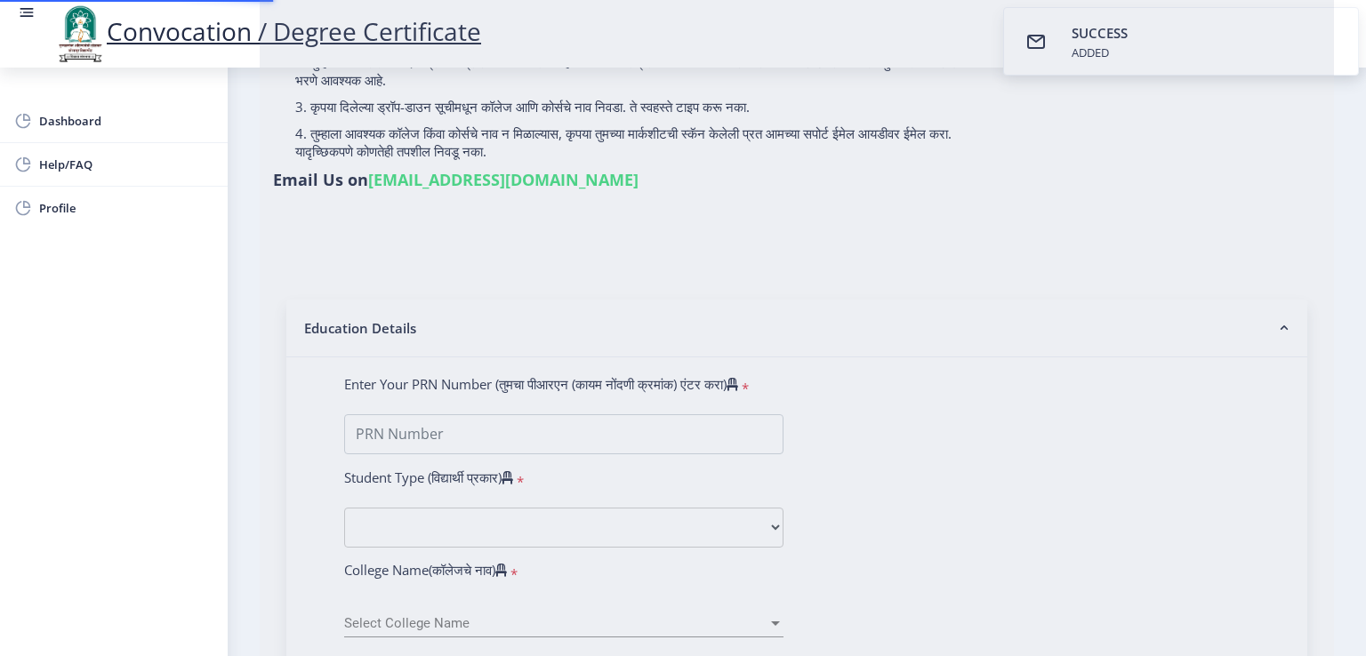
scroll to position [0, 0]
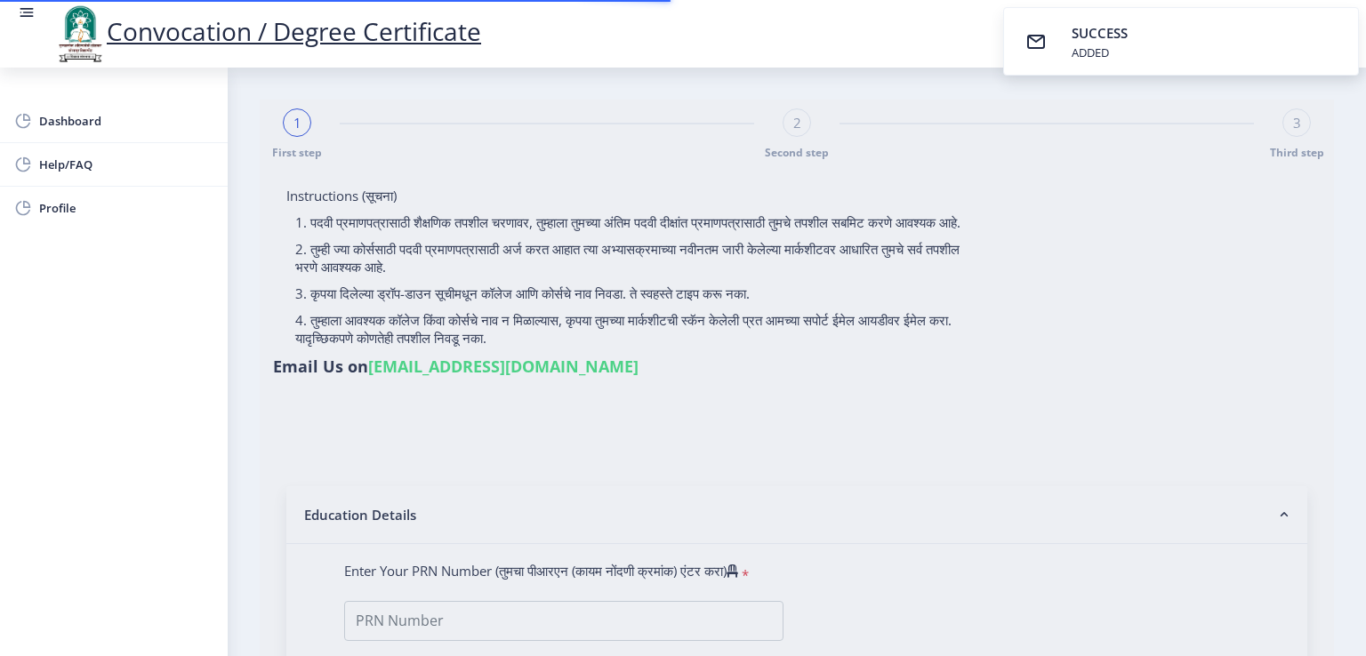
select select
type input "[PERSON_NAME] [PERSON_NAME]"
type input "Nurjahan"
type input "2009032500151574"
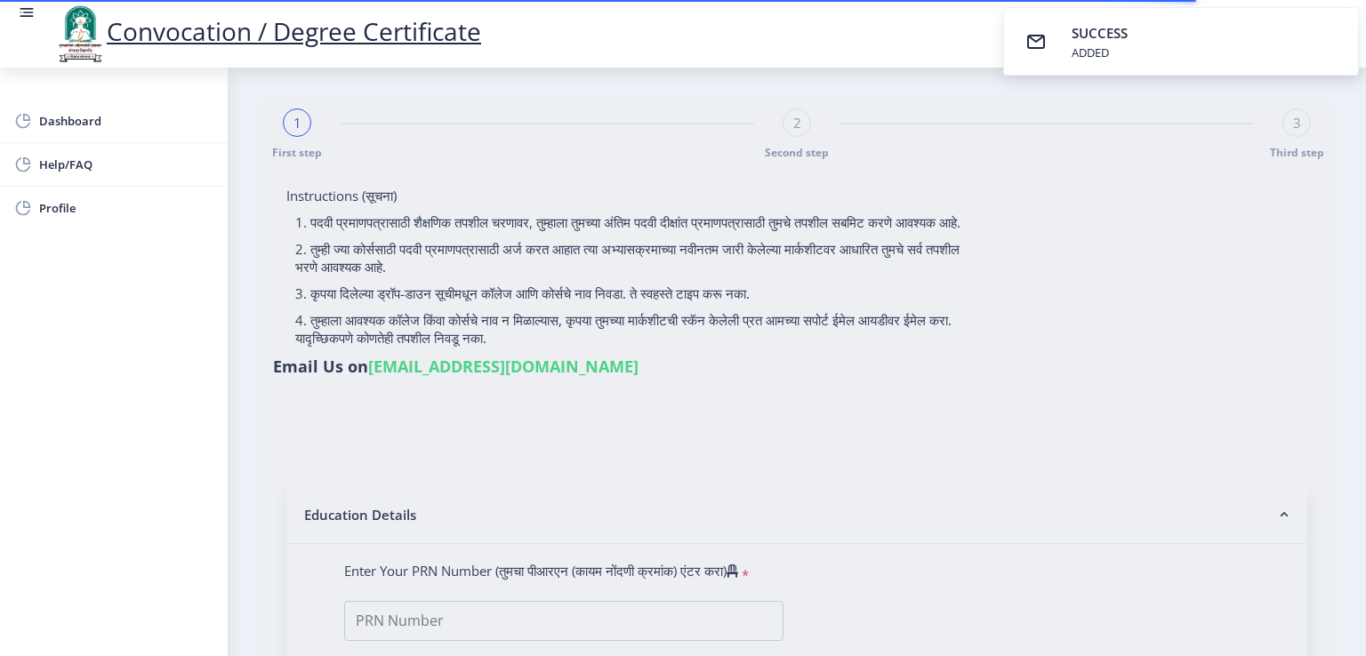
select select "Regular"
select select "2012"
select select "March"
select select "FIRST CLASS"
type input "010113"
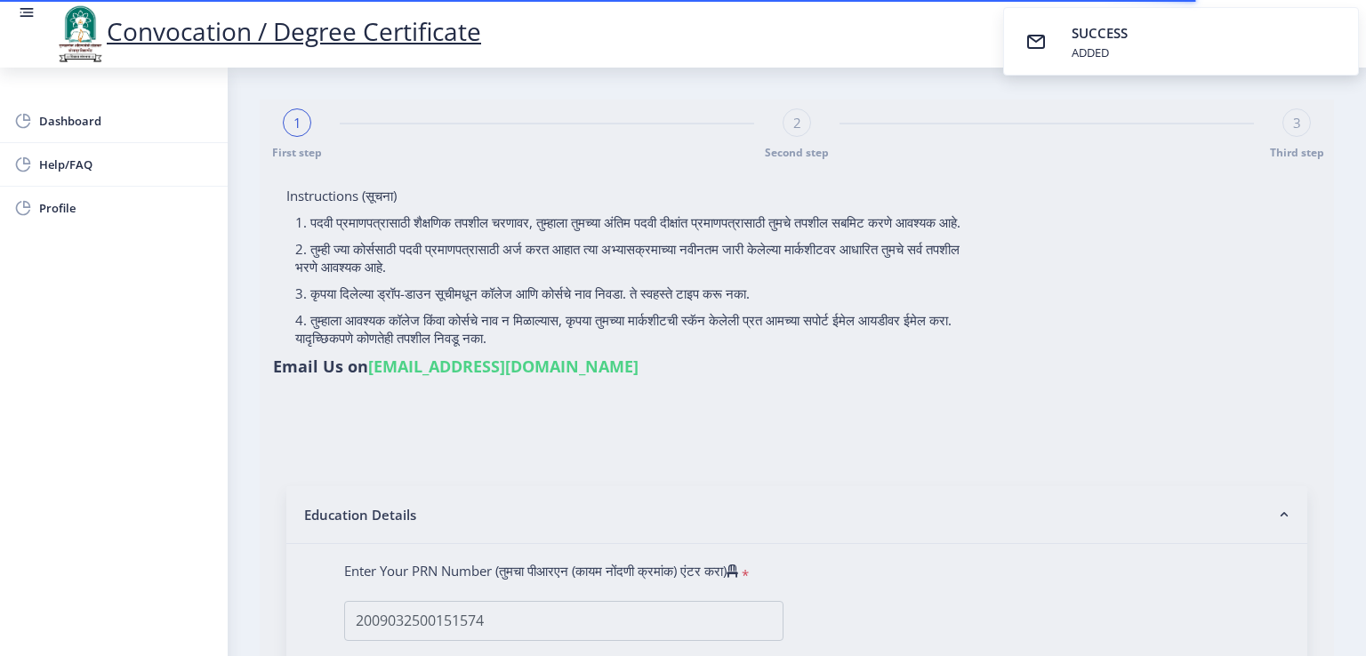
select select "Mathematics"
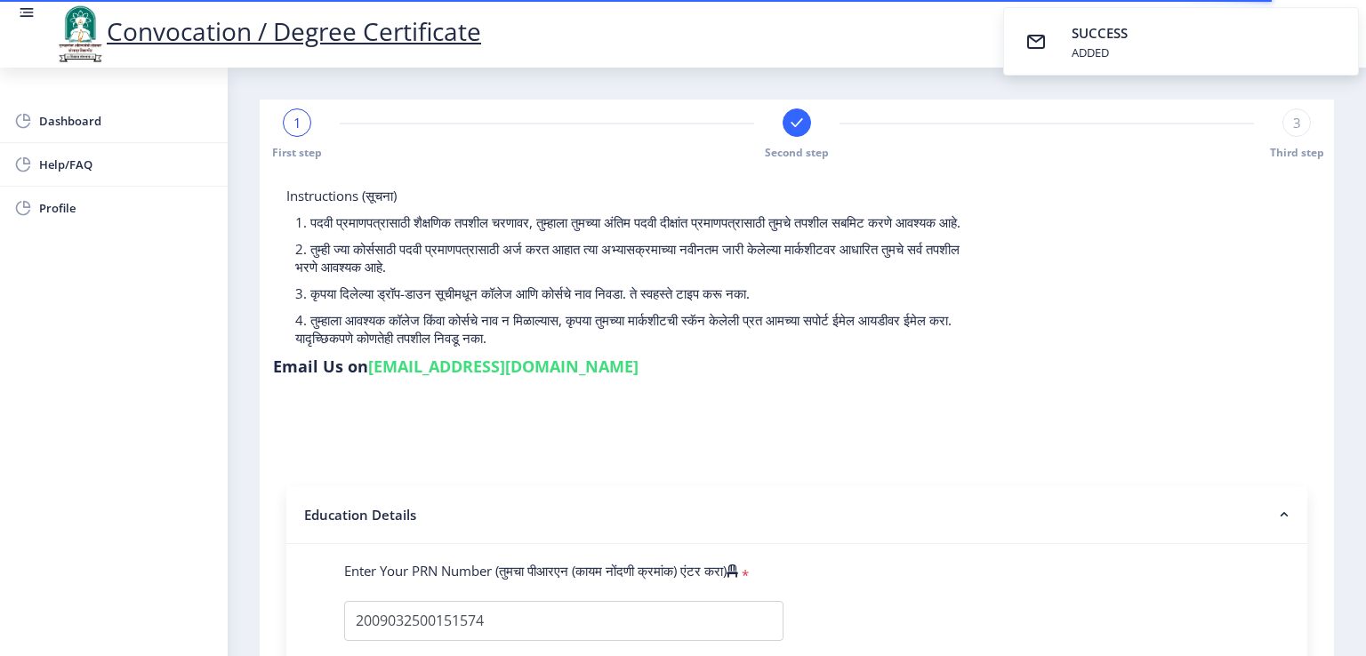
select select
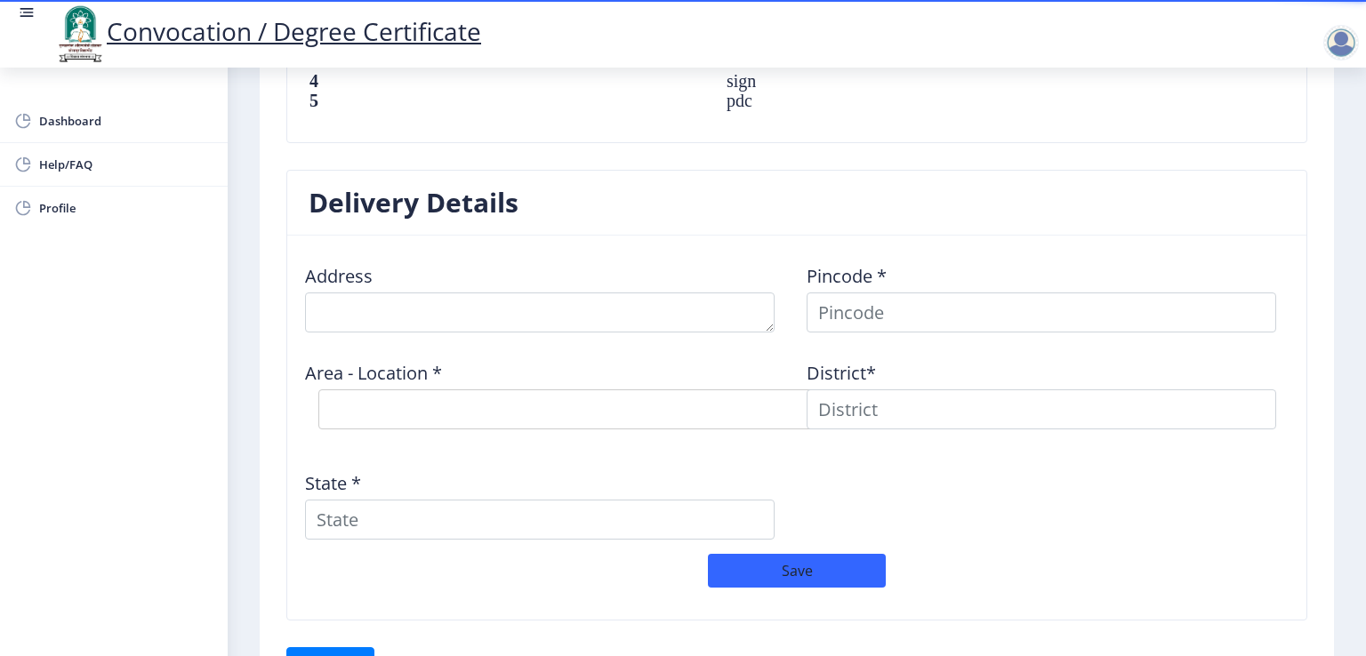
scroll to position [1432, 0]
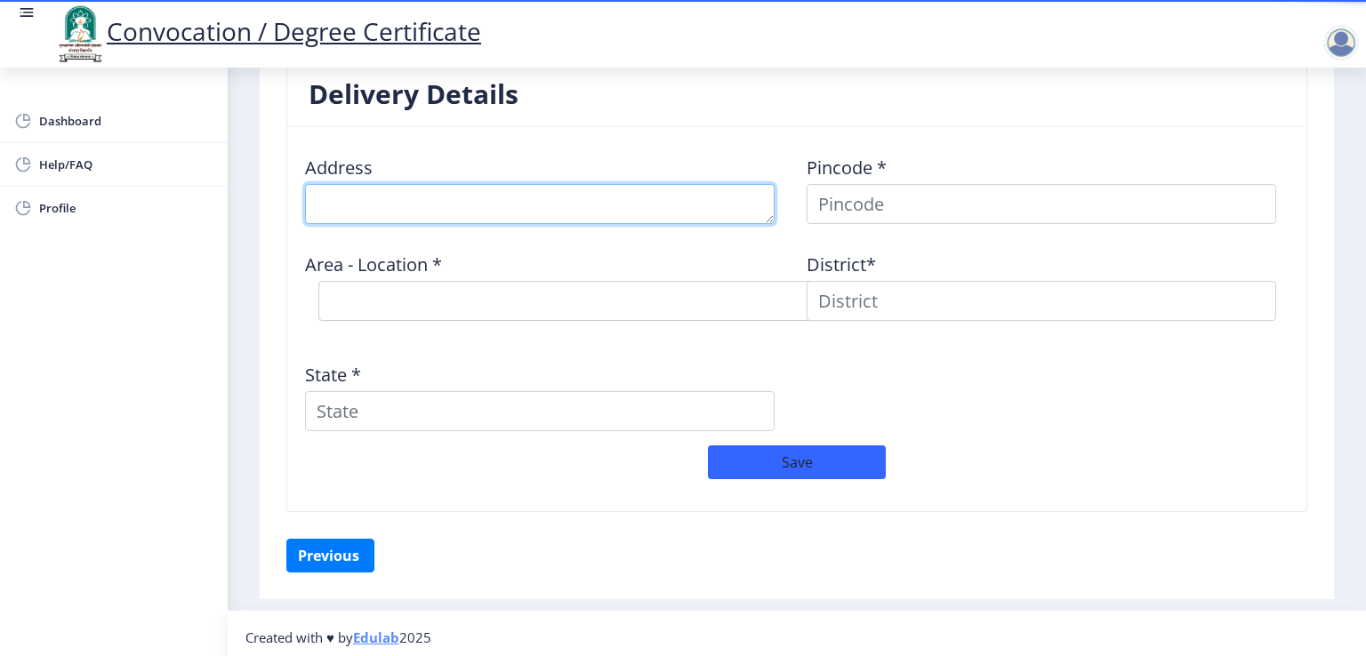
click at [447, 189] on textarea at bounding box center [540, 204] width 470 height 40
type textarea "[STREET_ADDRESS]"
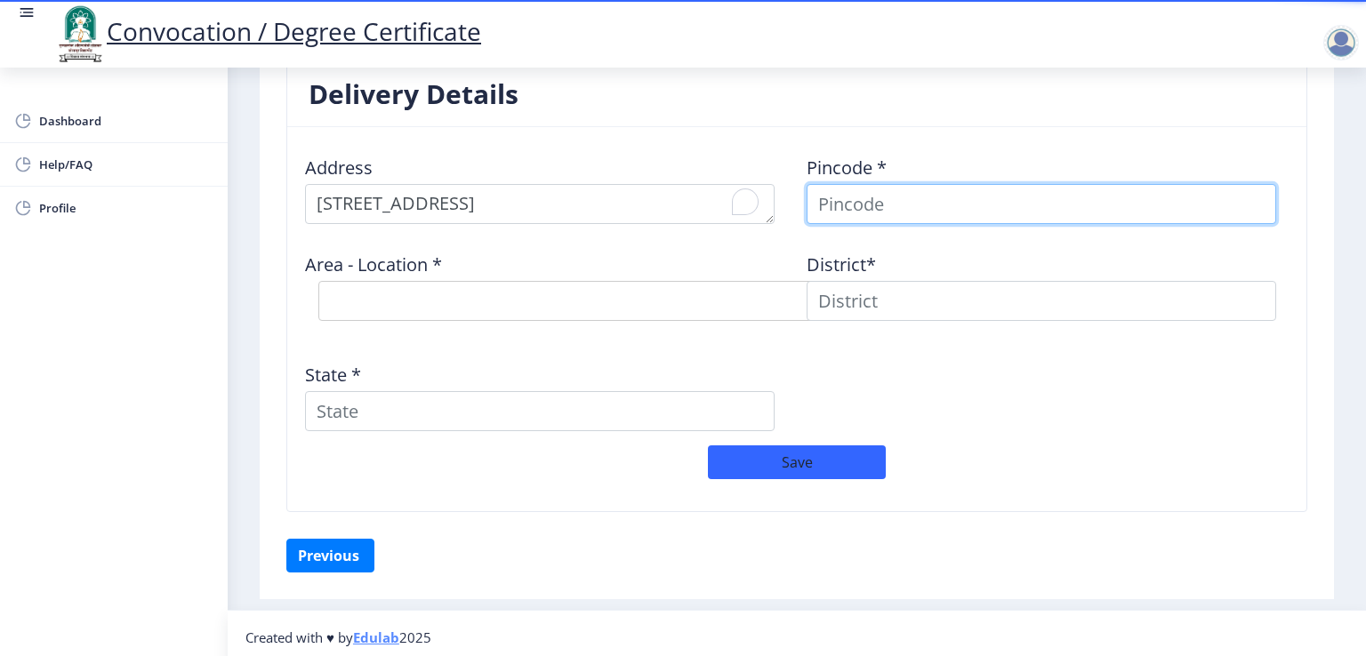
type input "Kasim"
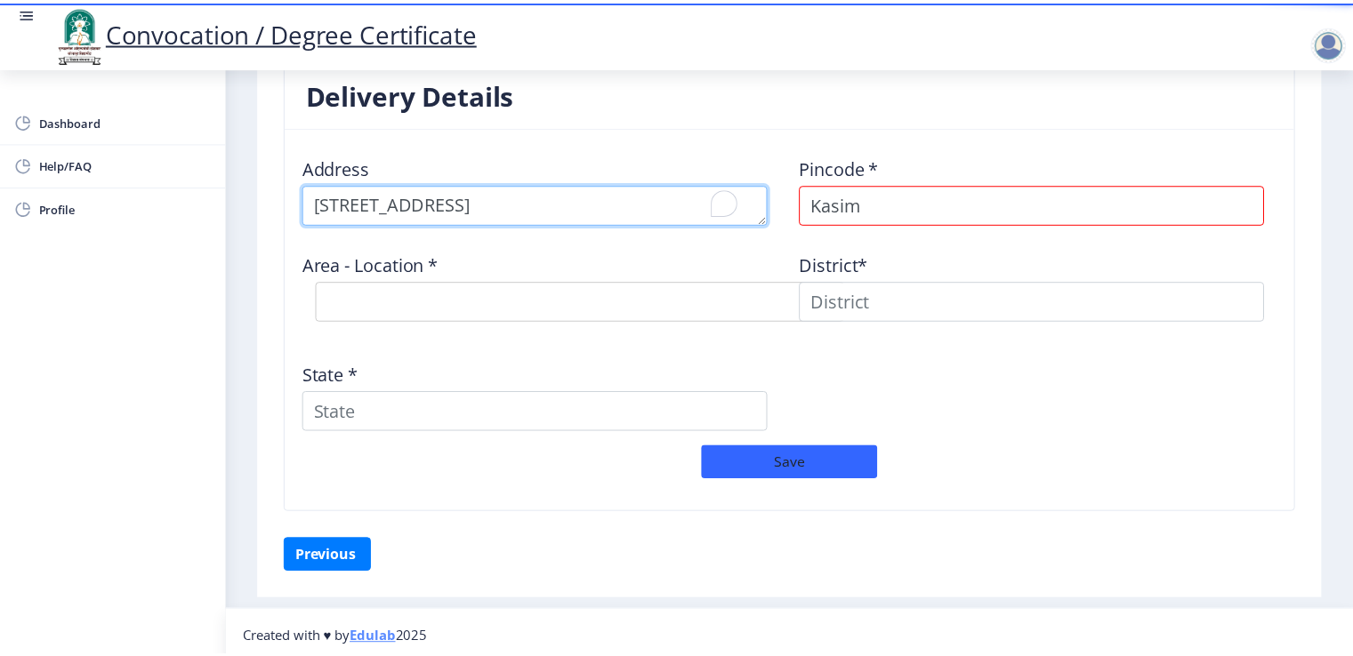
scroll to position [1422, 0]
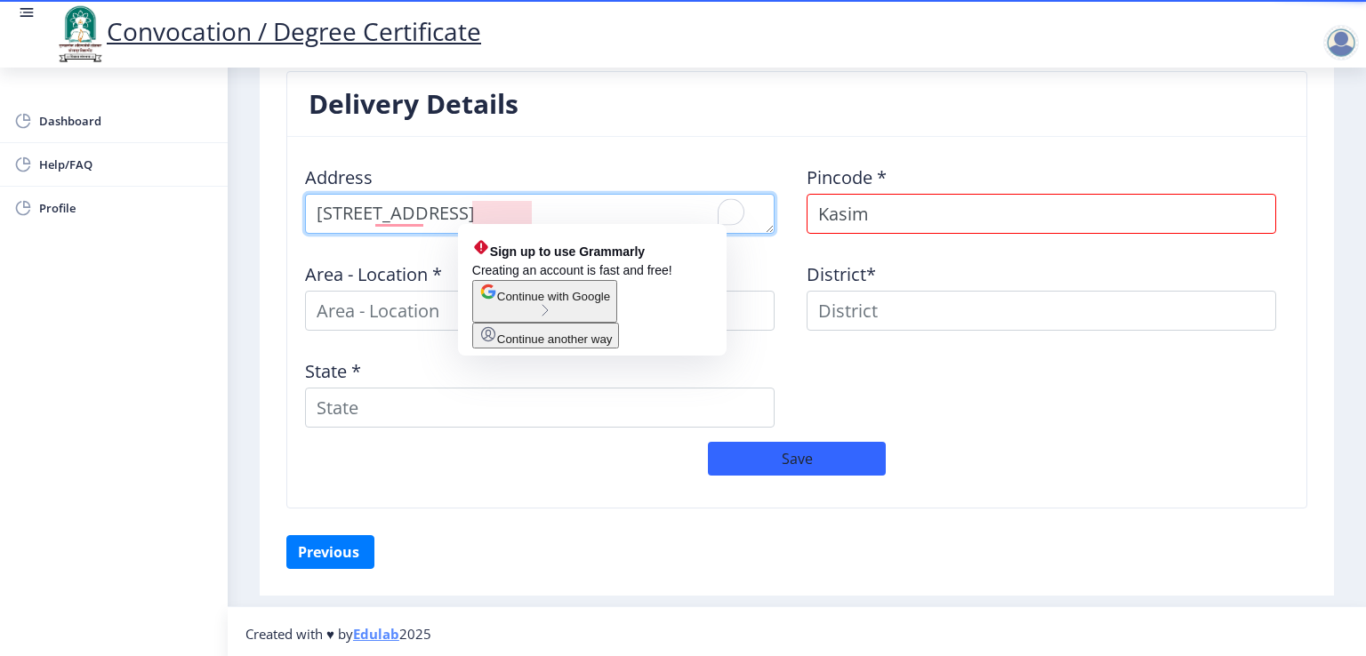
click at [444, 211] on textarea "To enrich screen reader interactions, please activate Accessibility in Grammarl…" at bounding box center [540, 214] width 470 height 40
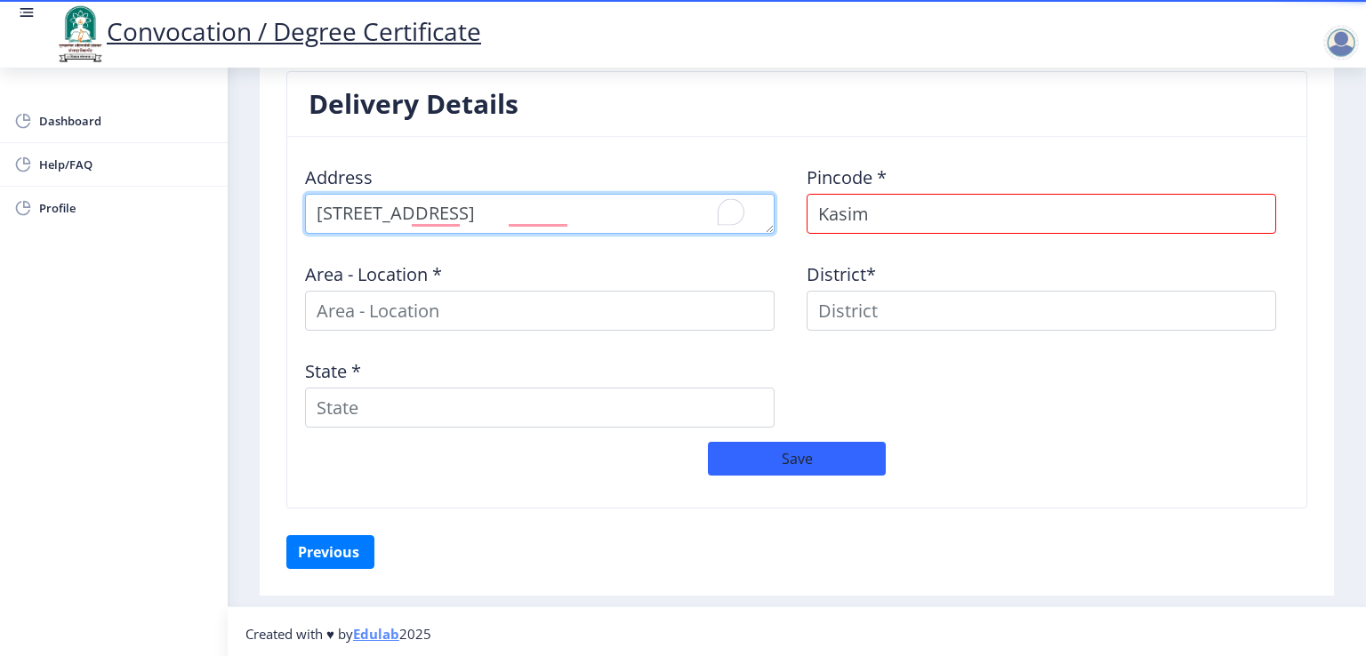
drag, startPoint x: 455, startPoint y: 215, endPoint x: 355, endPoint y: 205, distance: 101.0
click at [355, 205] on textarea "To enrich screen reader interactions, please activate Accessibility in Grammarl…" at bounding box center [540, 214] width 470 height 40
click at [506, 211] on textarea "To enrich screen reader interactions, please activate Accessibility in Grammarl…" at bounding box center [540, 214] width 470 height 40
type textarea "[STREET_ADDRESS][PERSON_NAME]"
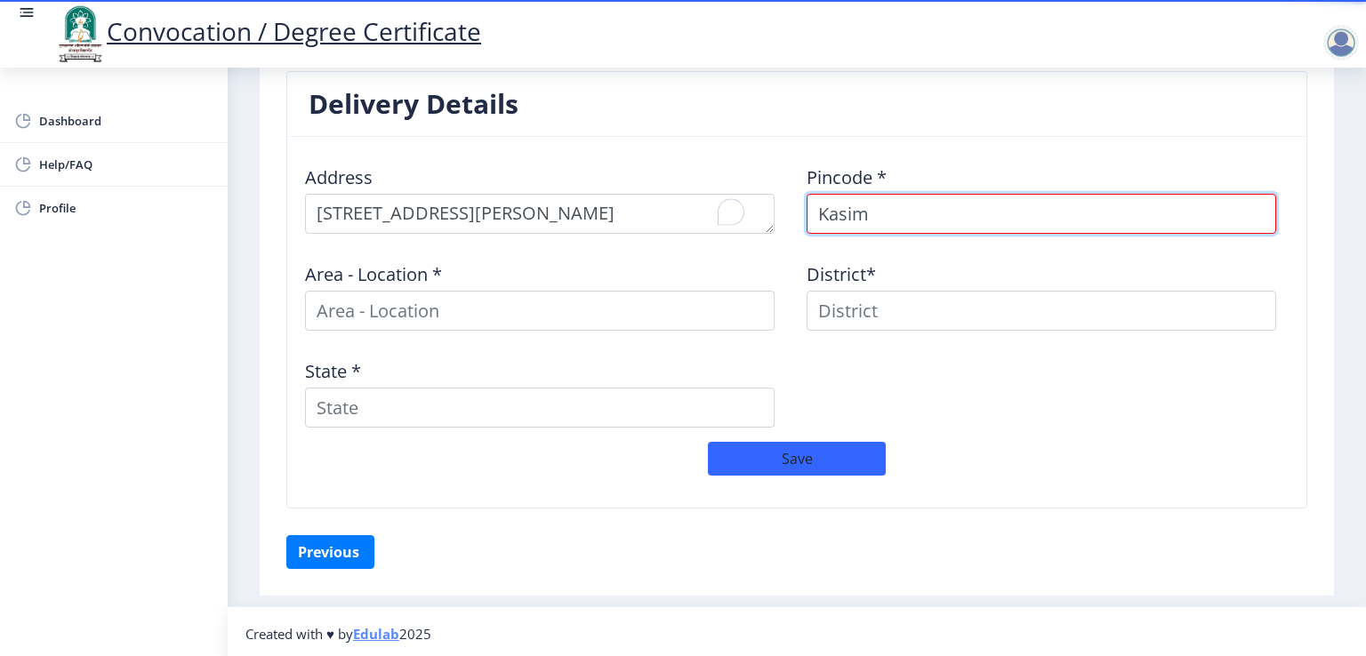
click at [870, 213] on input "Kasim" at bounding box center [1042, 214] width 470 height 40
type input "K"
type input "413224"
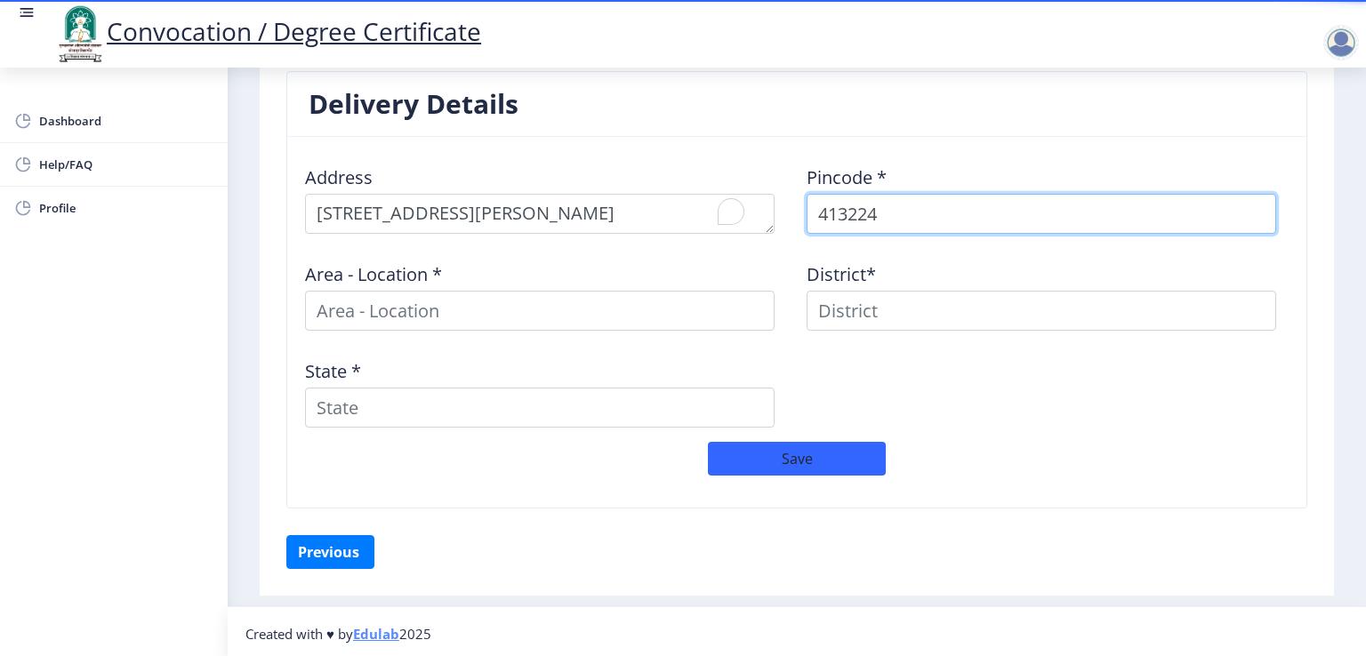
select select
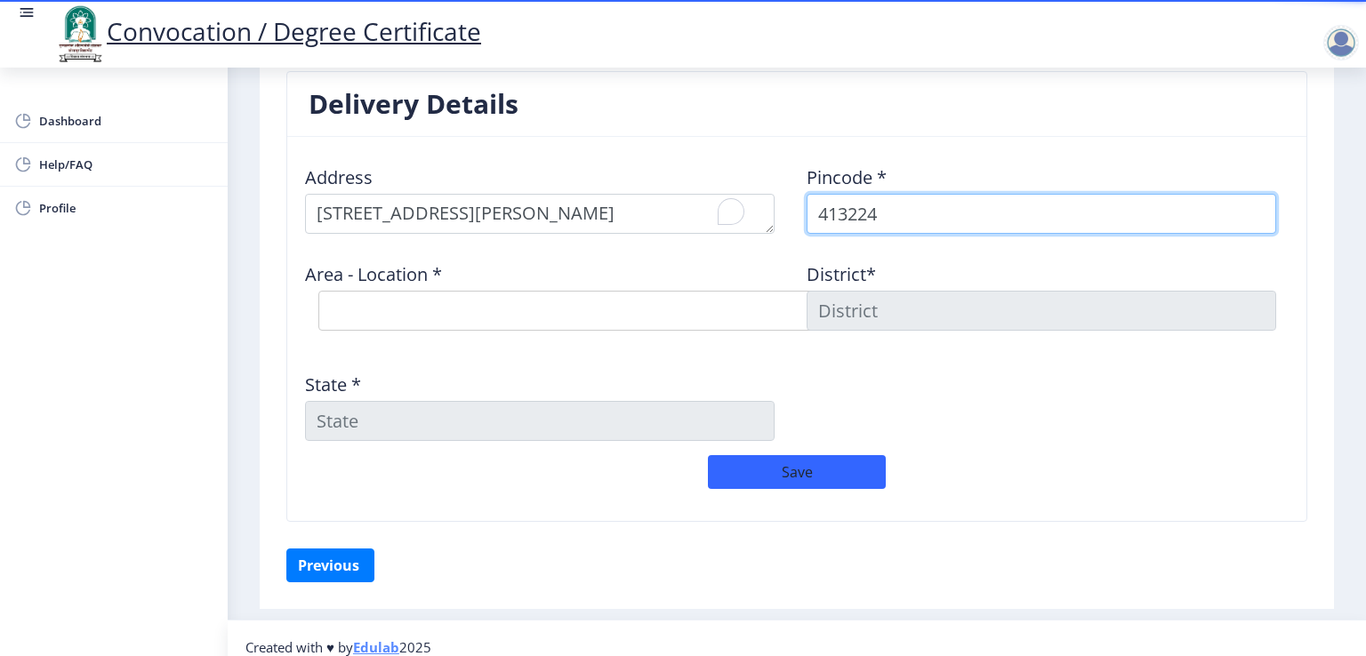
type input "413224"
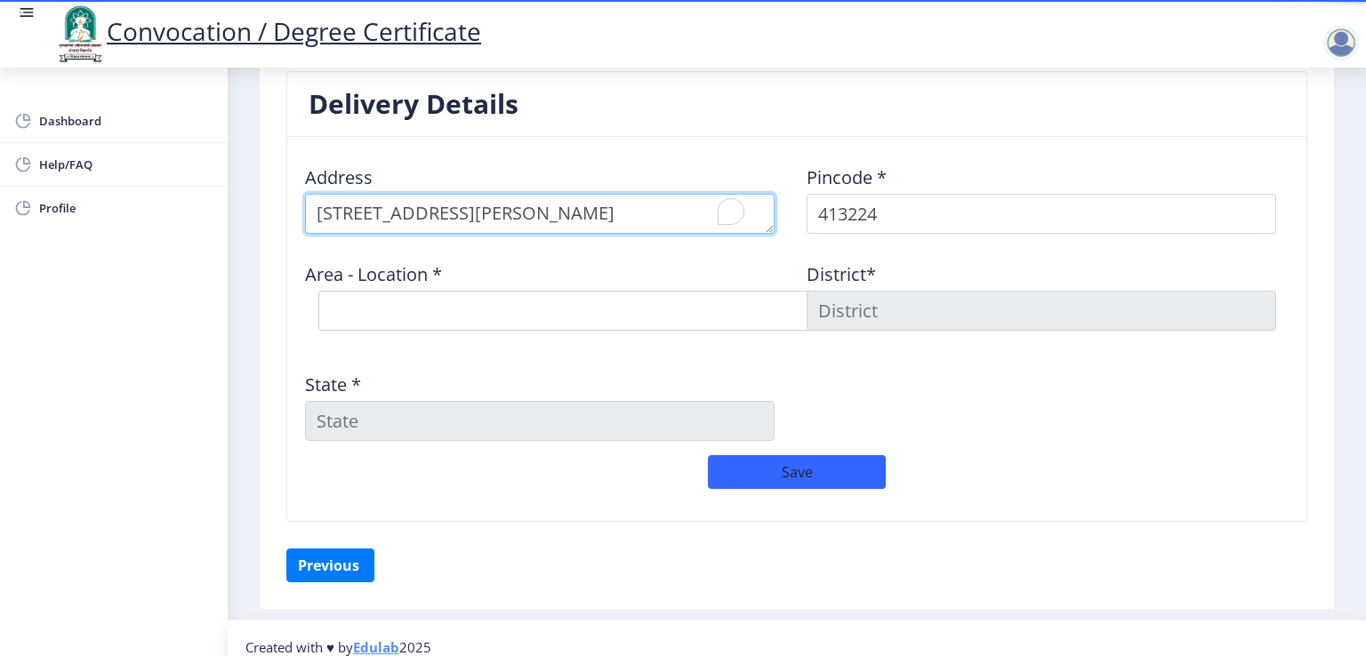
click at [523, 211] on textarea "To enrich screen reader interactions, please activate Accessibility in Grammarl…" at bounding box center [540, 214] width 470 height 40
click at [361, 207] on textarea "To enrich screen reader interactions, please activate Accessibility in Grammarl…" at bounding box center [540, 214] width 470 height 40
type textarea "[STREET_ADDRESS]"
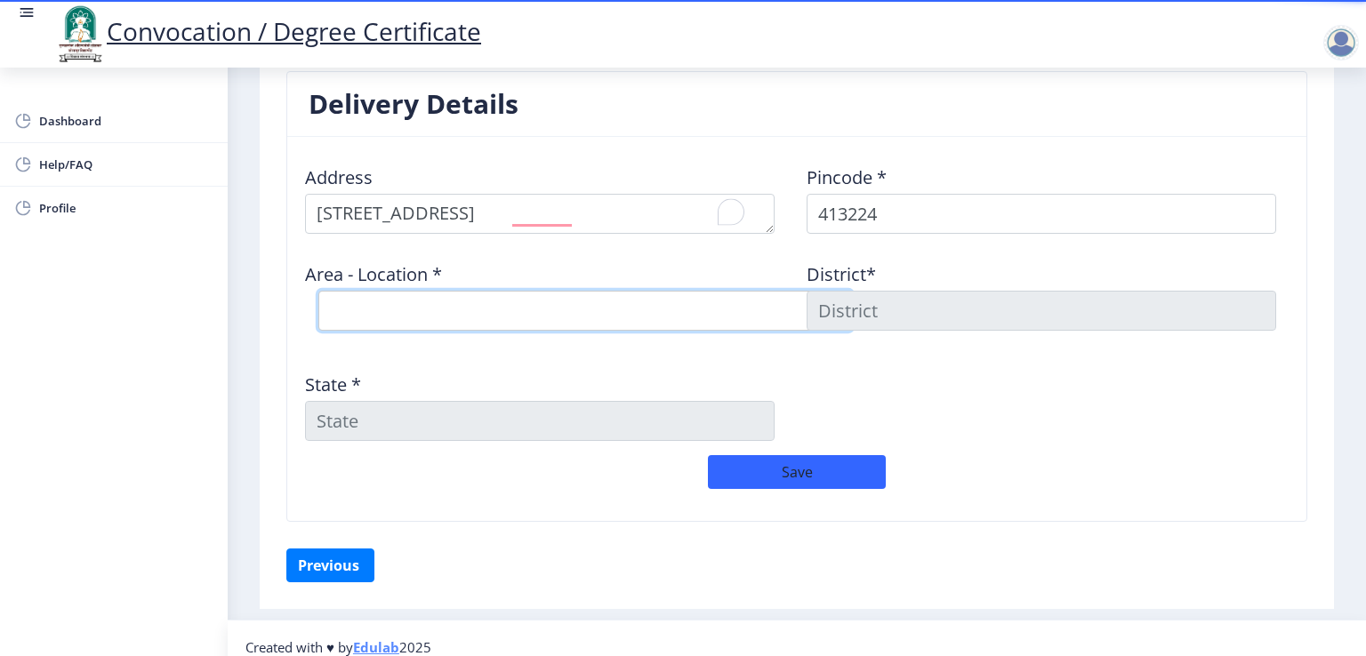
click at [527, 314] on select "Select Area Location [GEOGRAPHIC_DATA] B.O Nai Zindagi S.O [PERSON_NAME] S.O Ti…" at bounding box center [585, 311] width 534 height 40
select select "3: Object"
click at [318, 291] on select "Select Area Location [GEOGRAPHIC_DATA] B.O Nai Zindagi S.O [PERSON_NAME] S.O Ti…" at bounding box center [585, 311] width 534 height 40
type input "SOLAPUR"
type input "[GEOGRAPHIC_DATA]"
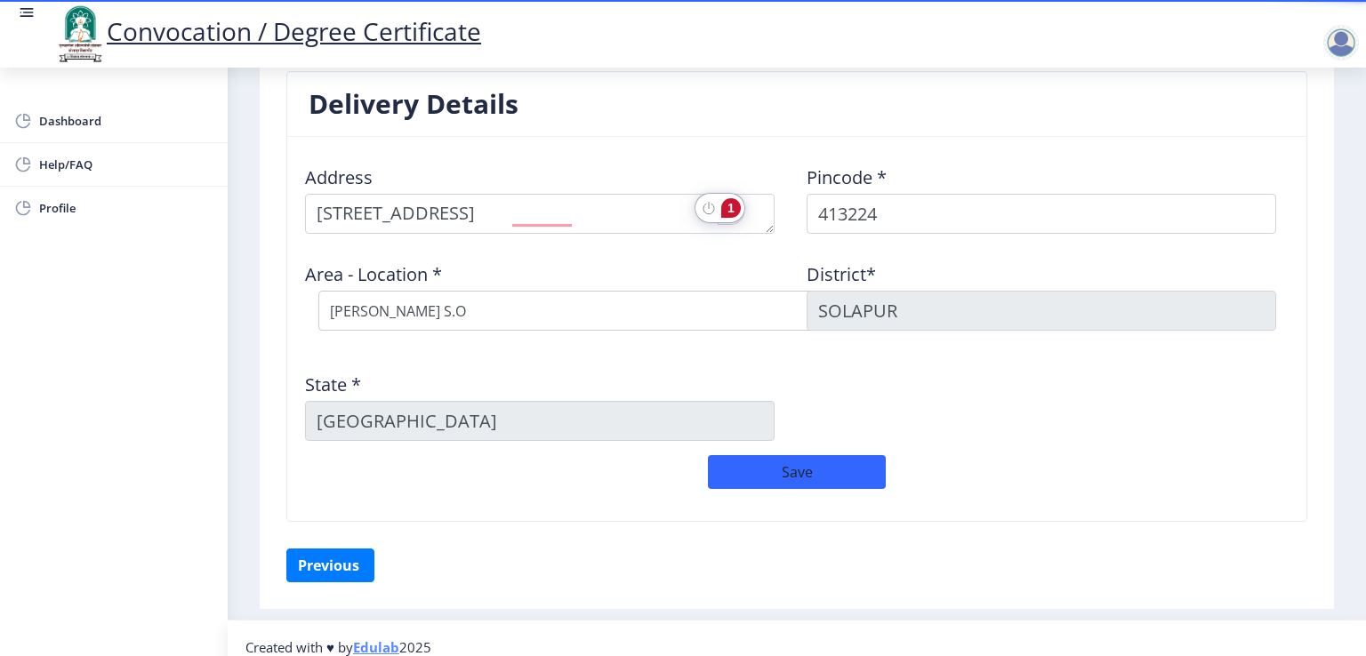
click at [728, 208] on div "1" at bounding box center [731, 208] width 20 height 20
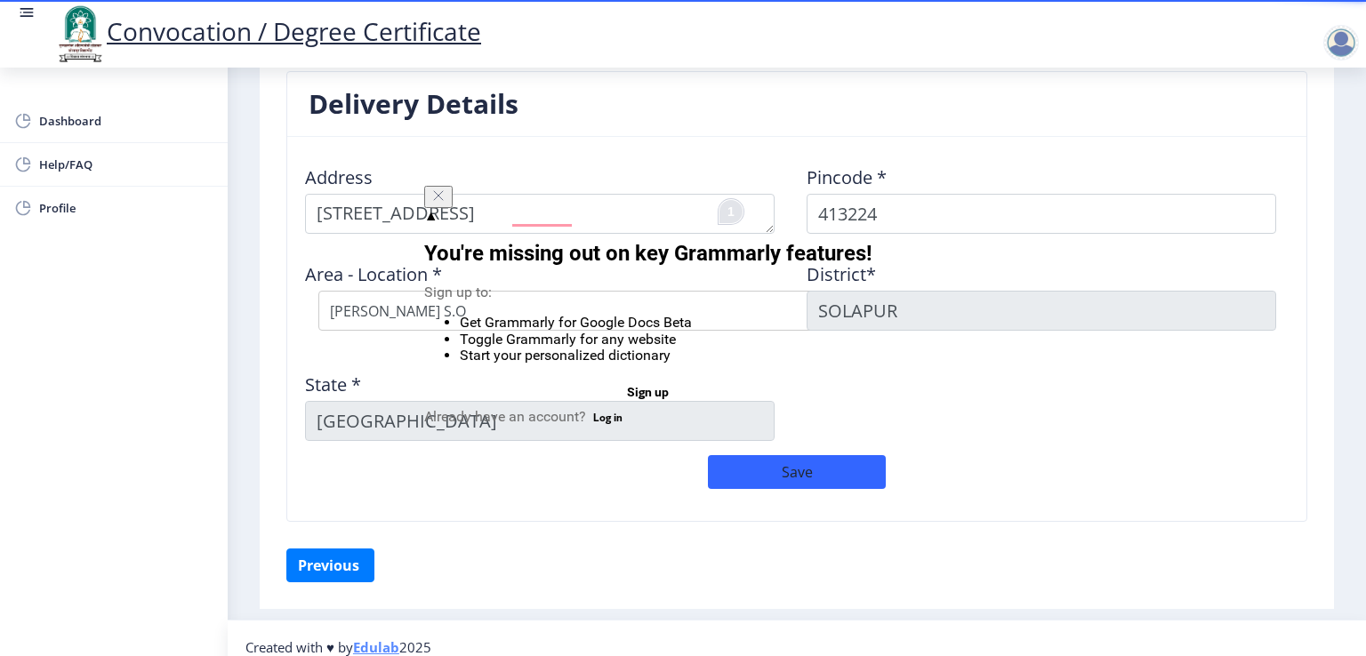
drag, startPoint x: 728, startPoint y: 208, endPoint x: 686, endPoint y: 206, distance: 41.8
click at [686, 206] on html "Convocation / Degree Certificate Dashboard Help/FAQ Profile First step Second s…" at bounding box center [683, 328] width 1366 height 656
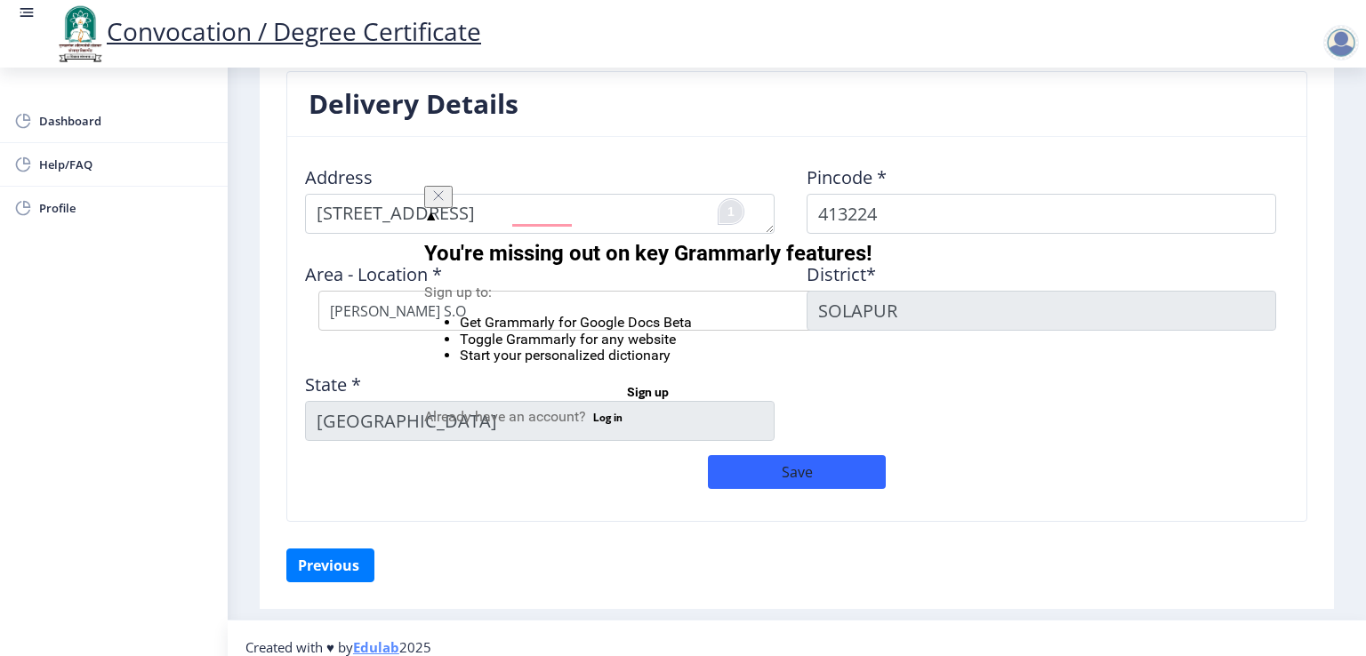
click at [686, 208] on div "▲" at bounding box center [648, 216] width 448 height 16
click at [443, 200] on icon "Close" at bounding box center [438, 195] width 9 height 9
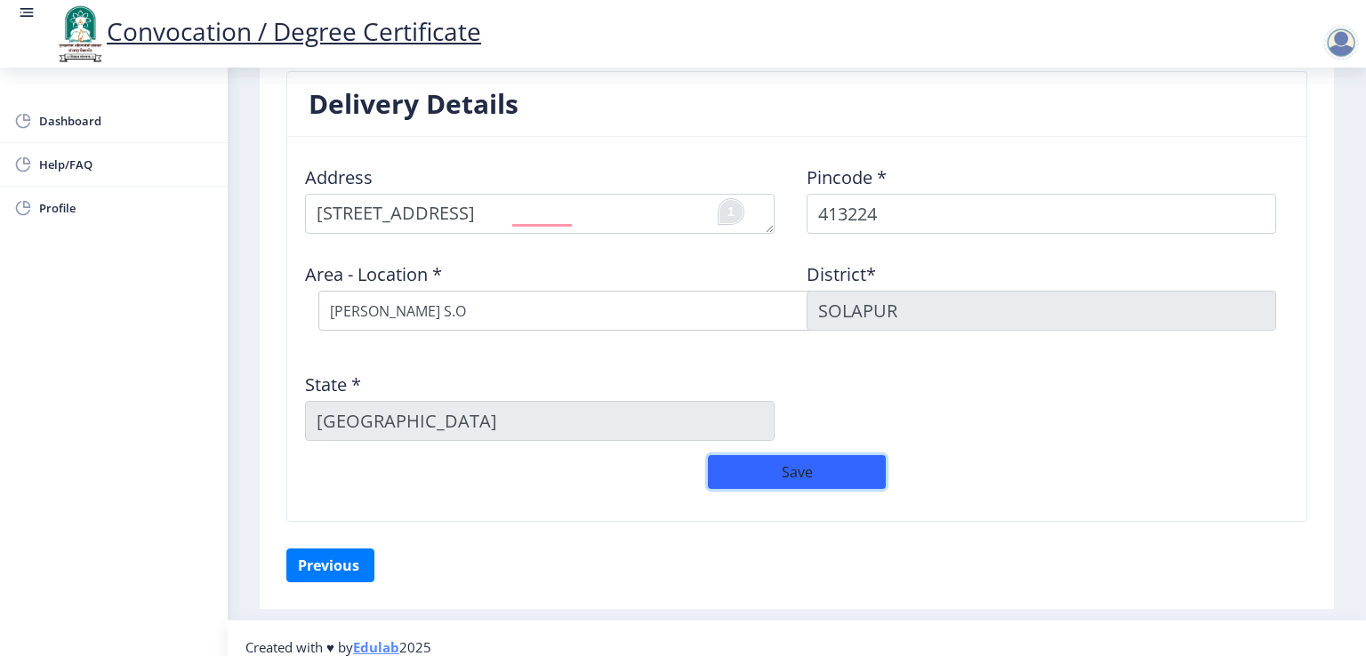
click at [795, 466] on button "Save" at bounding box center [797, 472] width 178 height 34
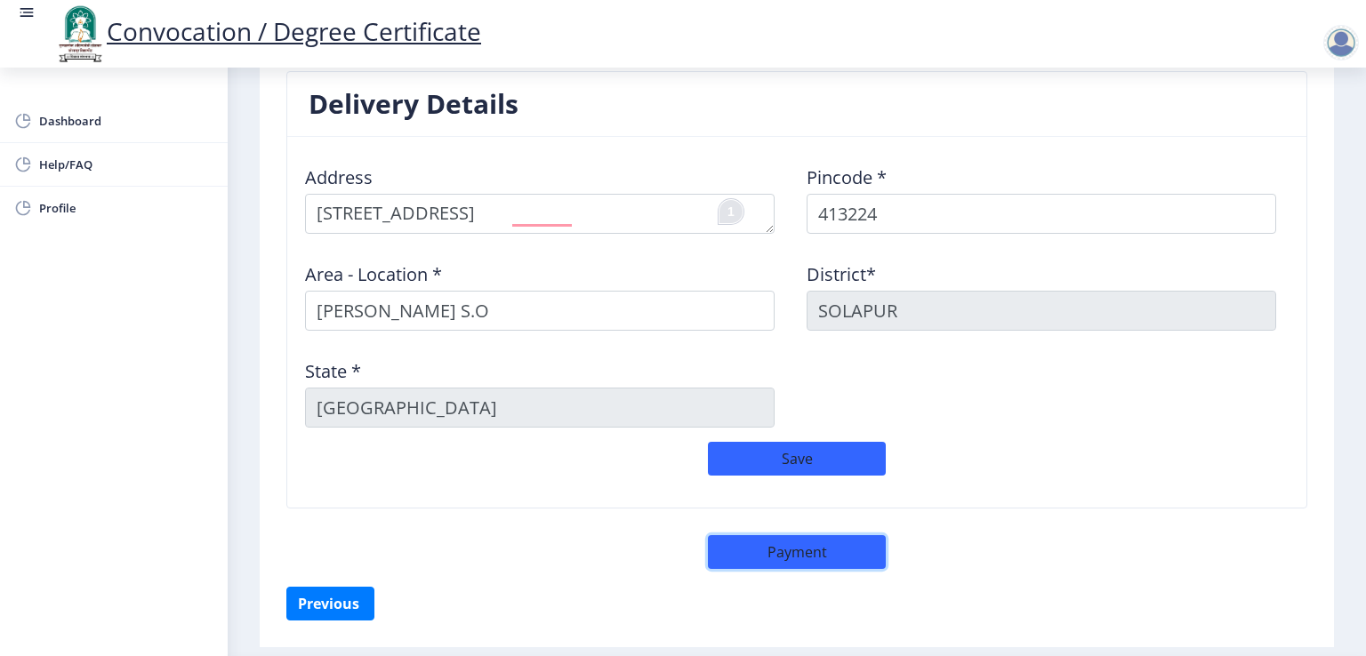
click at [762, 559] on button "Payment" at bounding box center [797, 552] width 178 height 34
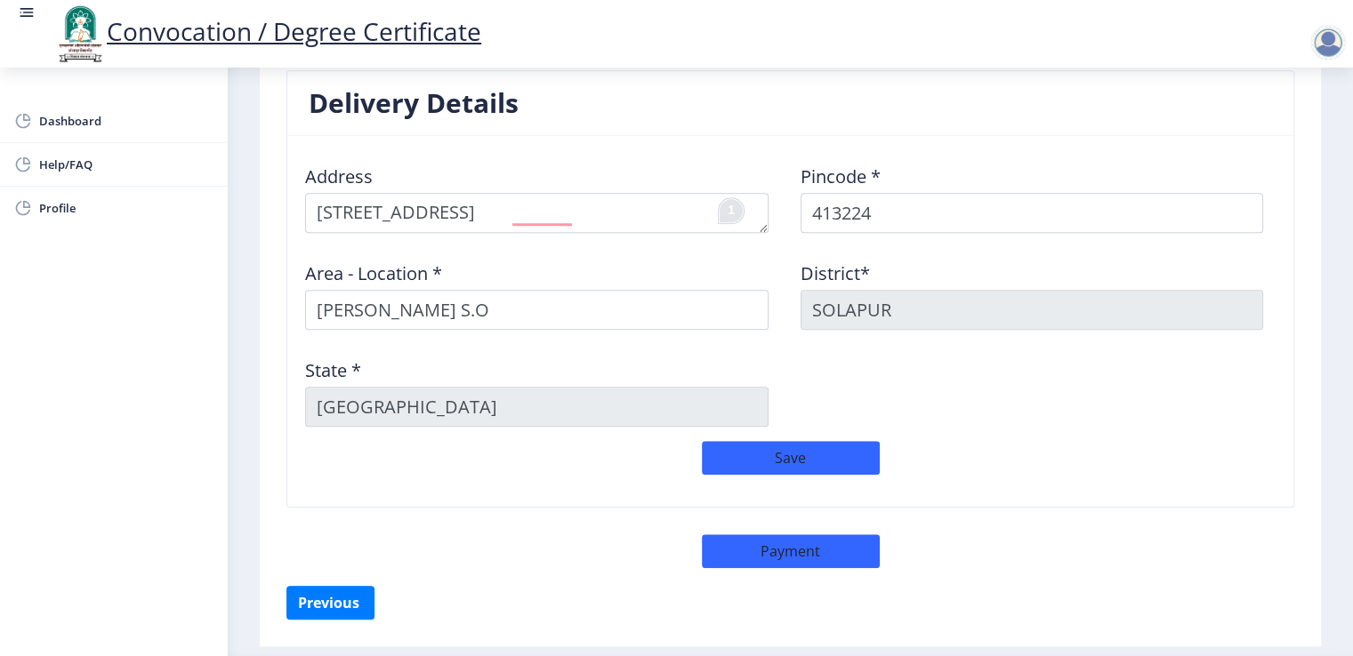
select select "sealed"
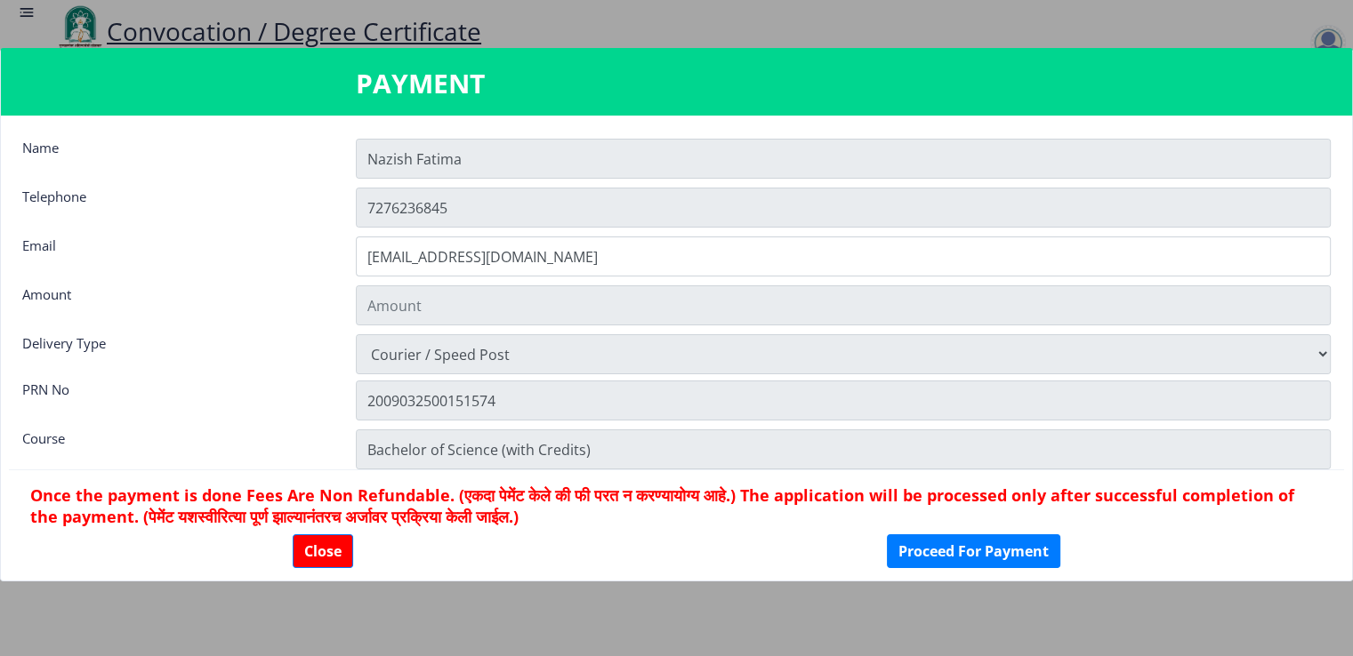
type input "1885"
click at [1014, 549] on button "Proceed For Payment" at bounding box center [973, 552] width 173 height 34
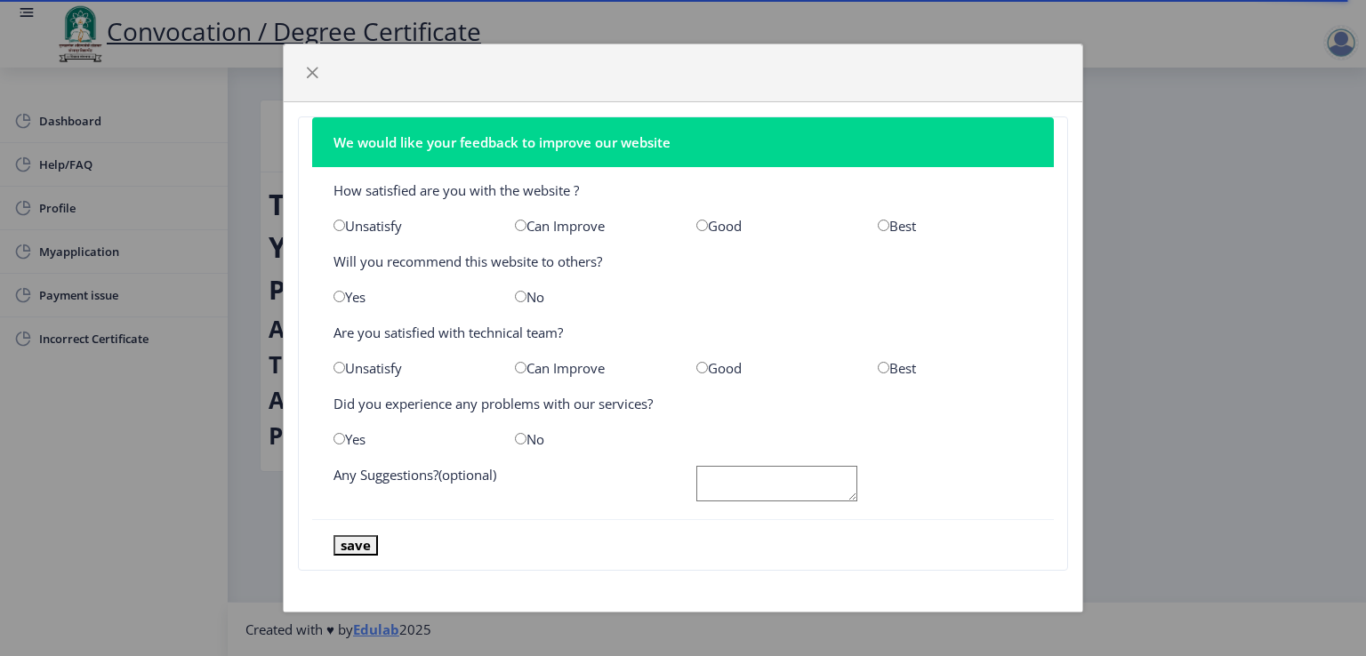
click at [705, 225] on input "radio" at bounding box center [702, 226] width 12 height 12
radio input "true"
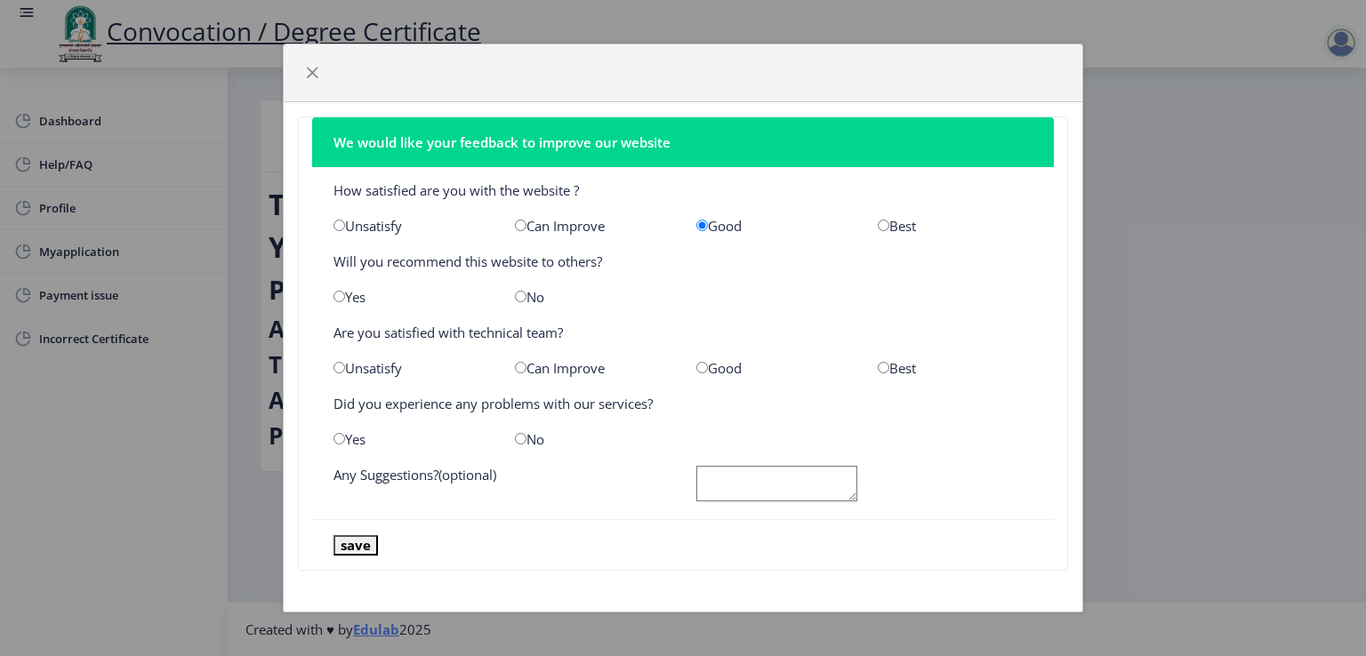
click at [338, 297] on input "radio" at bounding box center [340, 297] width 12 height 12
radio input "true"
click at [334, 370] on input "radio" at bounding box center [340, 368] width 12 height 12
radio input "true"
click at [695, 374] on div "Good" at bounding box center [773, 368] width 181 height 18
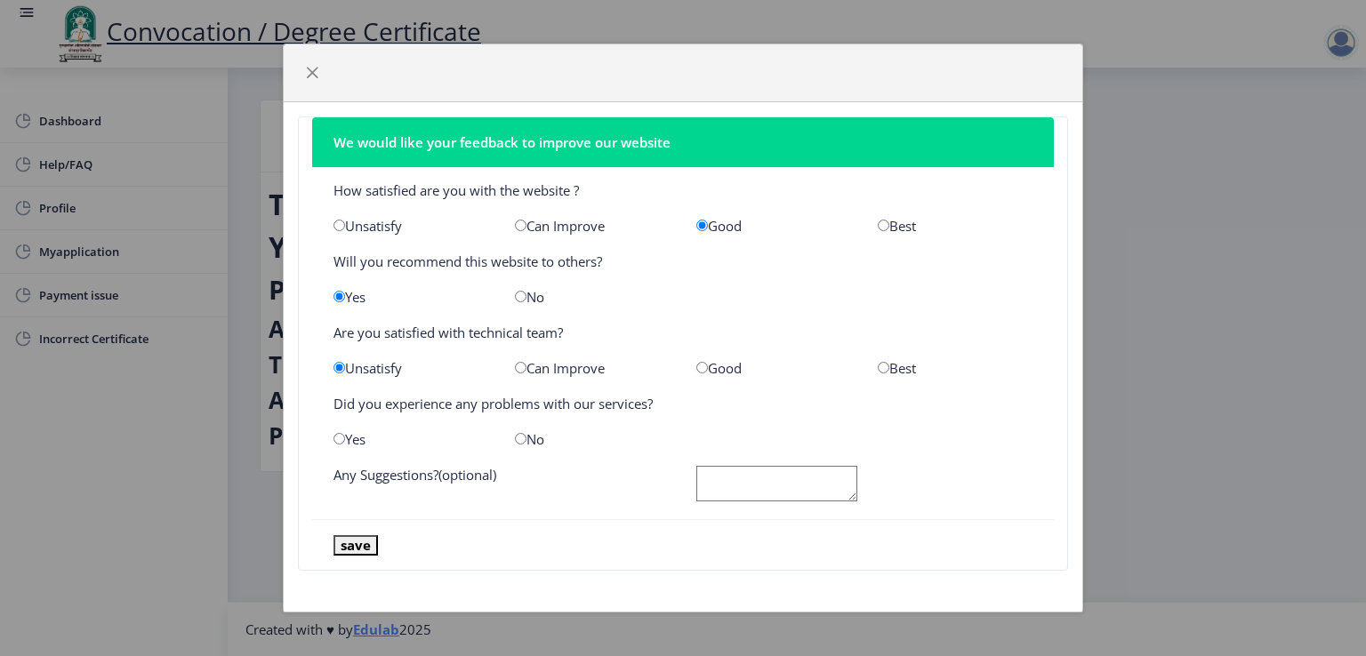
click at [700, 365] on input "radio" at bounding box center [702, 368] width 12 height 12
radio input "true"
click at [342, 446] on div "Yes" at bounding box center [410, 440] width 181 height 18
click at [337, 440] on input "radio" at bounding box center [340, 439] width 12 height 12
radio input "true"
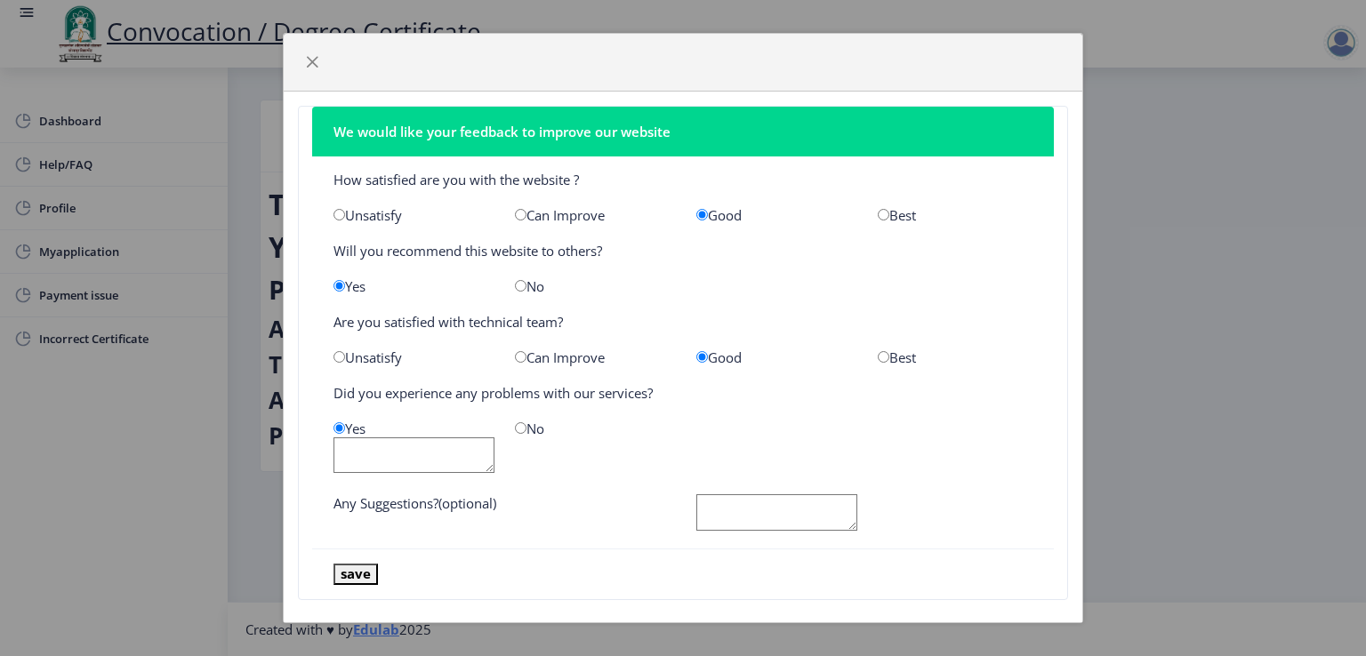
click at [402, 447] on textarea at bounding box center [414, 456] width 161 height 36
type textarea "Impove mobile version"
click at [353, 567] on button "save" at bounding box center [356, 574] width 44 height 20
